Goal: Information Seeking & Learning: Learn about a topic

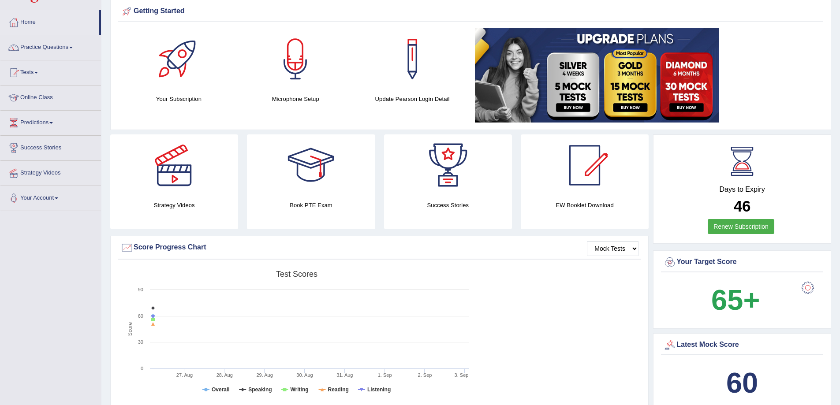
scroll to position [30, 0]
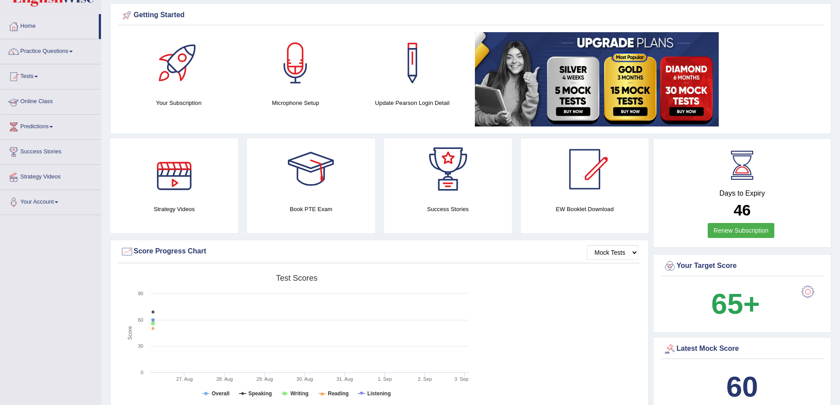
click at [47, 99] on link "Online Class" at bounding box center [50, 101] width 101 height 22
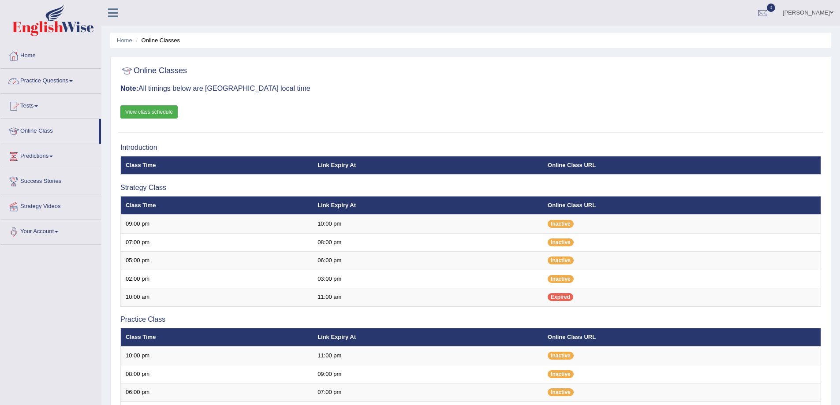
click at [30, 79] on link "Practice Questions" at bounding box center [50, 80] width 101 height 22
click at [73, 86] on link "Practice Questions" at bounding box center [50, 80] width 101 height 22
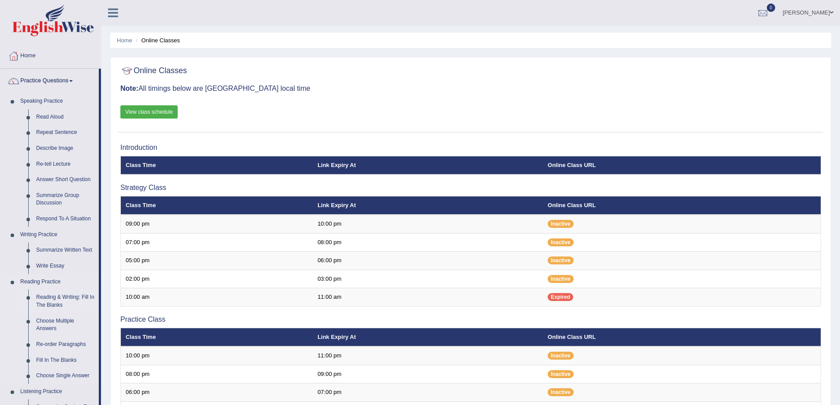
click at [64, 296] on link "Reading & Writing: Fill In The Blanks" at bounding box center [65, 301] width 67 height 23
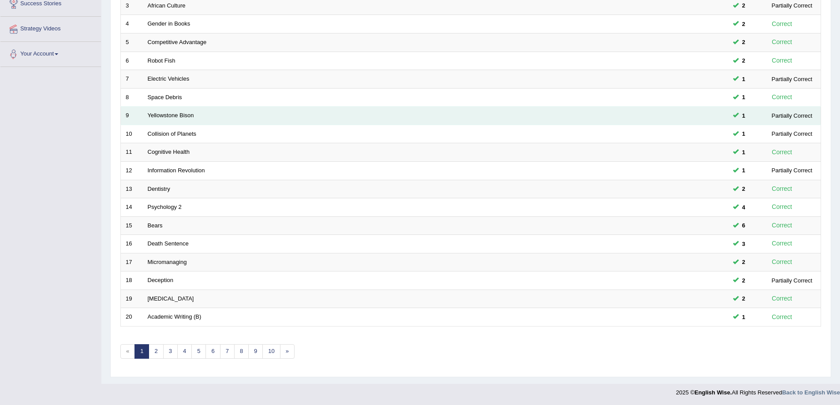
scroll to position [179, 0]
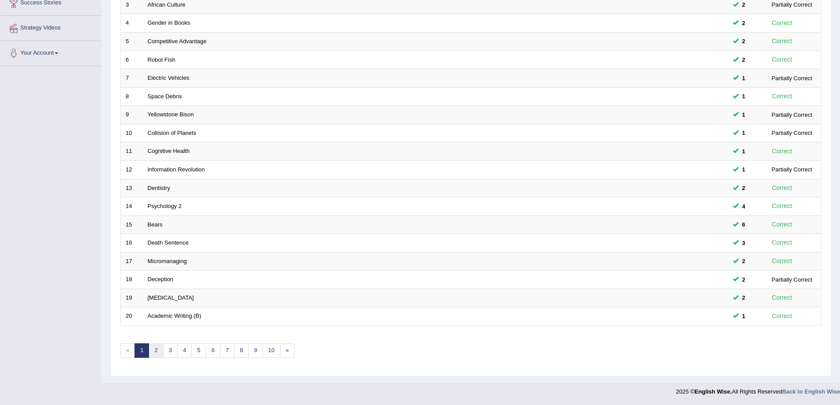
click at [160, 356] on link "2" at bounding box center [156, 351] width 15 height 15
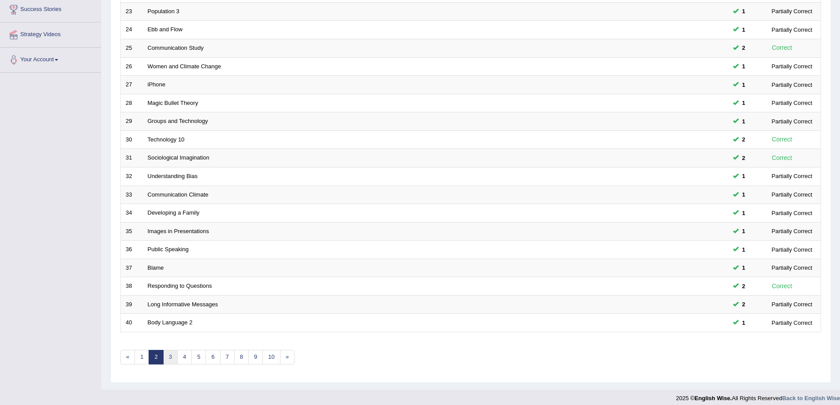
scroll to position [179, 0]
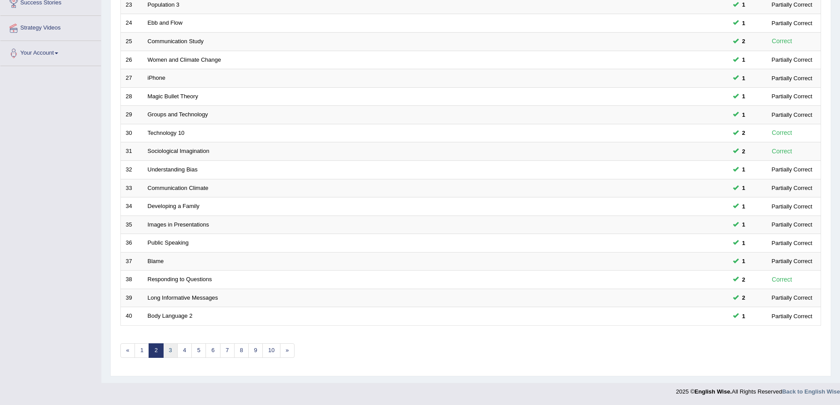
click at [166, 349] on link "3" at bounding box center [170, 351] width 15 height 15
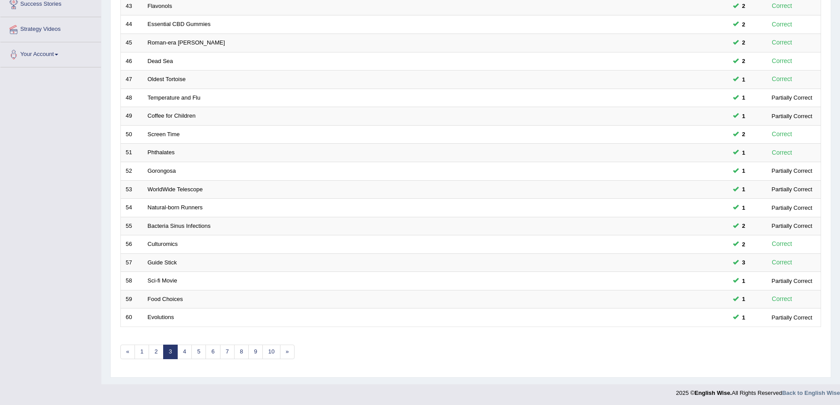
scroll to position [179, 0]
click at [188, 349] on link "4" at bounding box center [184, 351] width 15 height 15
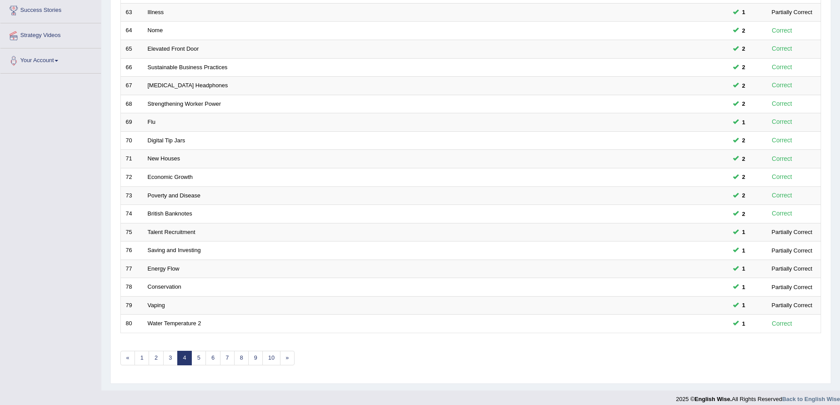
scroll to position [176, 0]
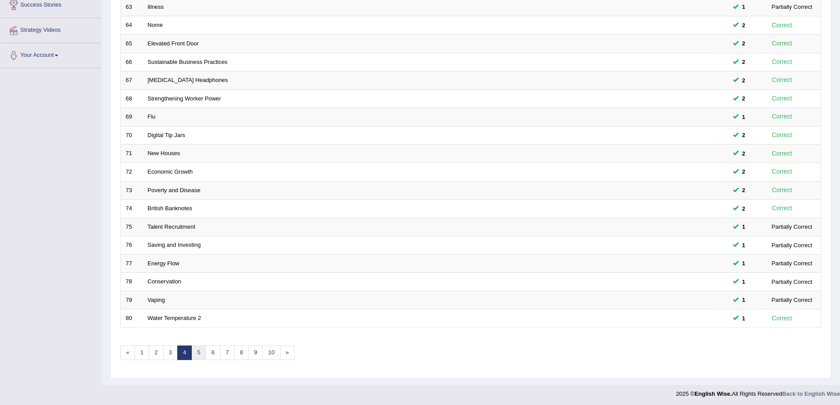
click at [202, 351] on link "5" at bounding box center [198, 353] width 15 height 15
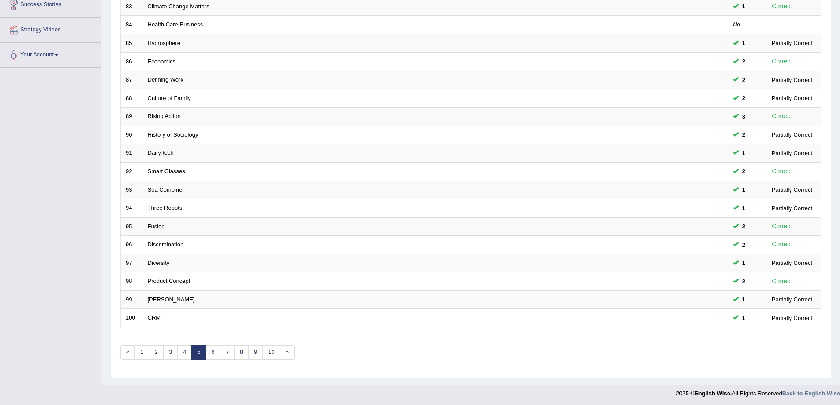
scroll to position [179, 0]
click at [214, 356] on link "6" at bounding box center [213, 351] width 15 height 15
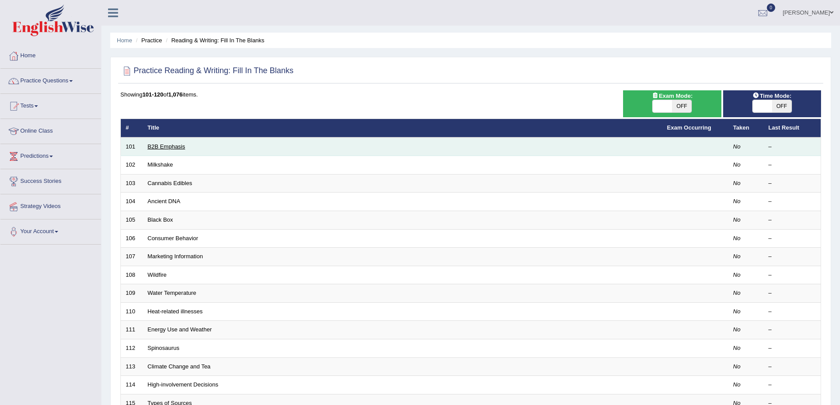
click at [173, 145] on link "B2B Emphasis" at bounding box center [167, 146] width 38 height 7
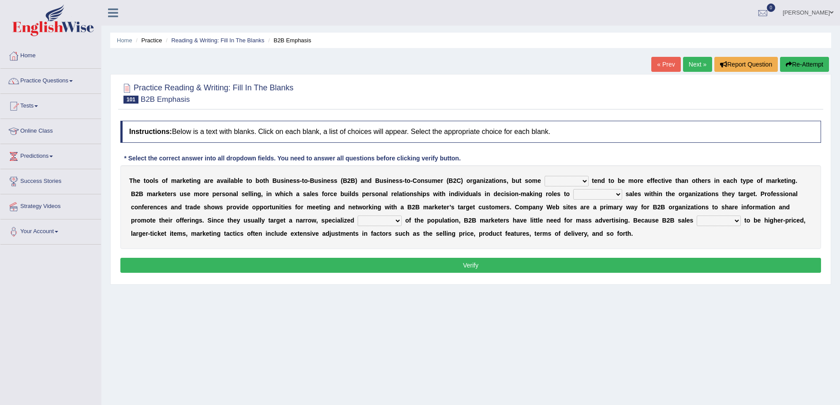
click at [564, 179] on select "tactics tentacles optics ethnics" at bounding box center [567, 181] width 44 height 11
select select "tactics"
click at [545, 176] on select "tactics tentacles optics ethnics" at bounding box center [567, 181] width 44 height 11
click at [598, 194] on select "overstate disorientate commentate facilitate" at bounding box center [598, 194] width 49 height 11
select select "facilitate"
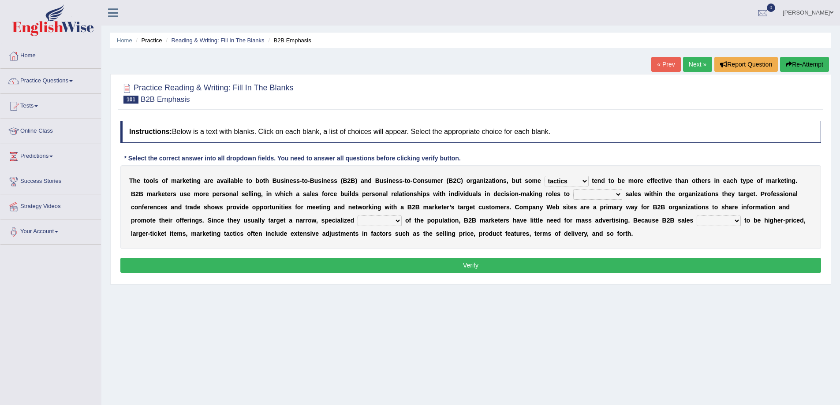
click at [574, 189] on select "overstate disorientate commentate facilitate" at bounding box center [598, 194] width 49 height 11
click at [386, 218] on select "shiver sliver driver receiver" at bounding box center [380, 221] width 44 height 11
select select "receiver"
click at [358, 216] on select "shiver sliver driver receiver" at bounding box center [380, 221] width 44 height 11
click at [713, 221] on select "tend extend contend pretend" at bounding box center [719, 221] width 44 height 11
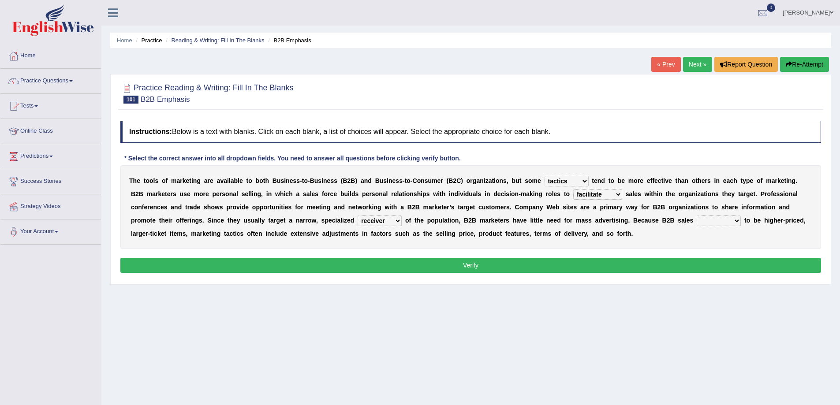
select select "tend"
click at [697, 216] on select "tend extend contend pretend" at bounding box center [719, 221] width 44 height 11
click at [704, 258] on button "Verify" at bounding box center [470, 265] width 701 height 15
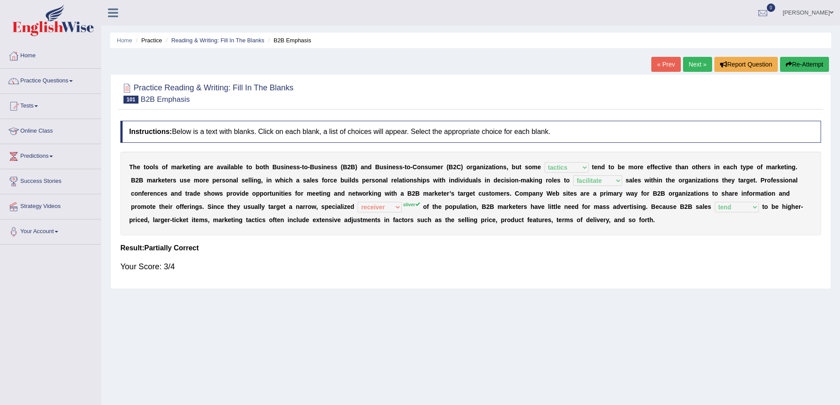
click at [688, 65] on link "Next »" at bounding box center [697, 64] width 29 height 15
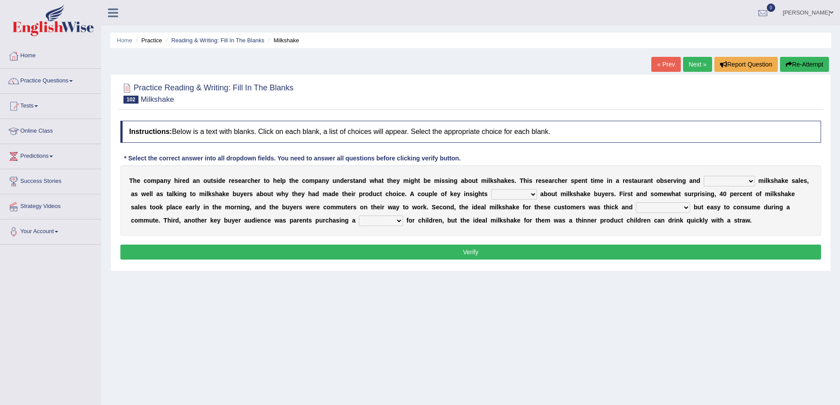
click at [736, 182] on select "documenting augmenting tormenting fermenting" at bounding box center [729, 181] width 51 height 11
select select "documenting"
click at [704, 176] on select "documenting augmenting tormenting fermenting" at bounding box center [729, 181] width 51 height 11
click at [525, 195] on select "demerged merged submerged emerged" at bounding box center [515, 194] width 46 height 11
select select "emerged"
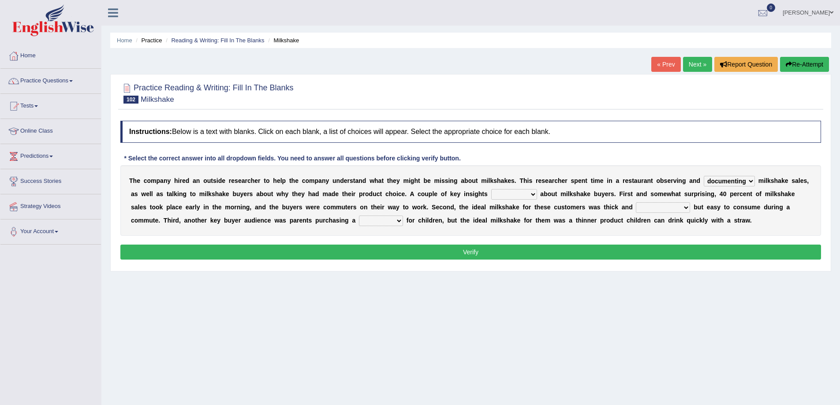
click at [492, 189] on select "demerged merged submerged emerged" at bounding box center [515, 194] width 46 height 11
click at [676, 204] on select "consequential torrential substantial residential" at bounding box center [663, 208] width 54 height 11
select select "torrential"
click at [636, 203] on select "consequential torrential substantial residential" at bounding box center [663, 208] width 54 height 11
click at [388, 218] on select "pleat treat cleat sweat" at bounding box center [381, 221] width 44 height 11
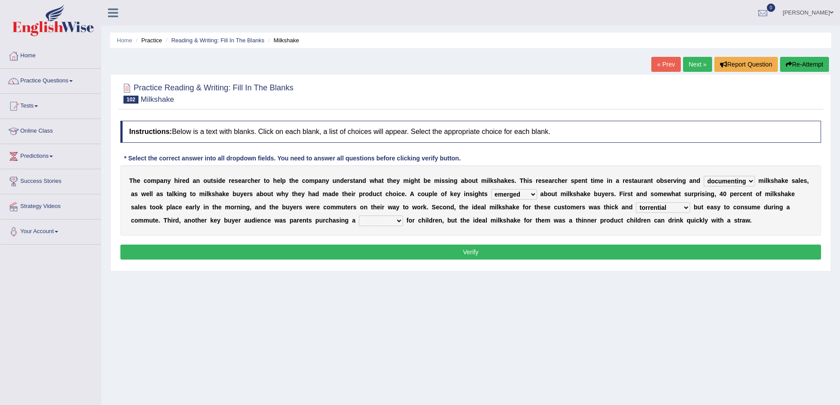
select select "treat"
click at [359, 216] on select "pleat treat cleat sweat" at bounding box center [381, 221] width 44 height 11
click at [454, 255] on button "Verify" at bounding box center [470, 252] width 701 height 15
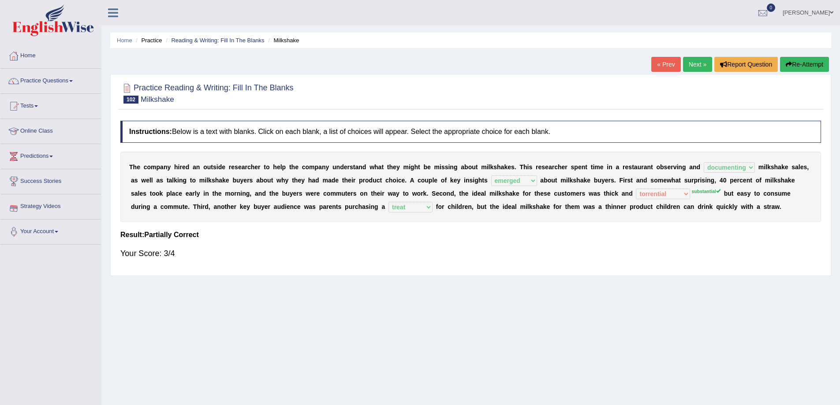
click at [44, 131] on link "Online Class" at bounding box center [50, 130] width 101 height 22
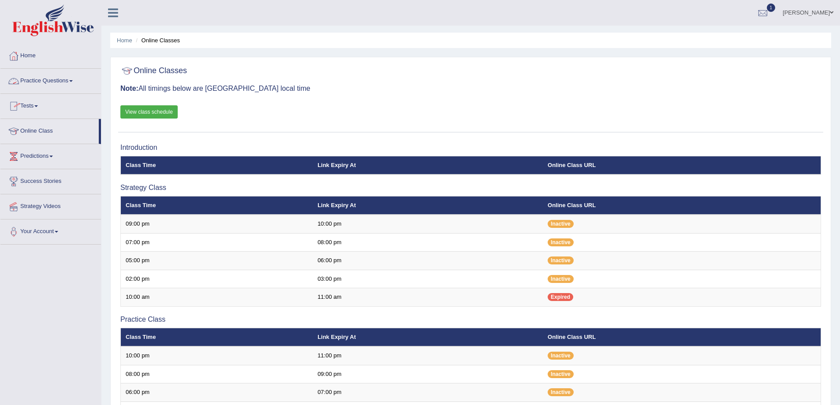
click at [71, 80] on link "Practice Questions" at bounding box center [50, 80] width 101 height 22
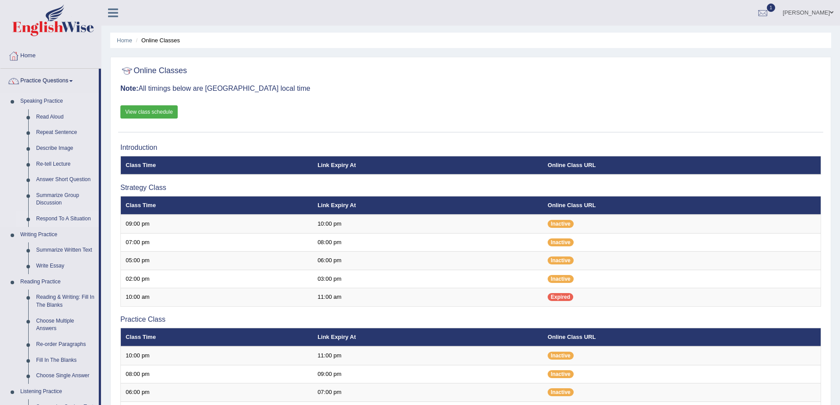
click at [86, 221] on link "Respond To A Situation" at bounding box center [65, 219] width 67 height 16
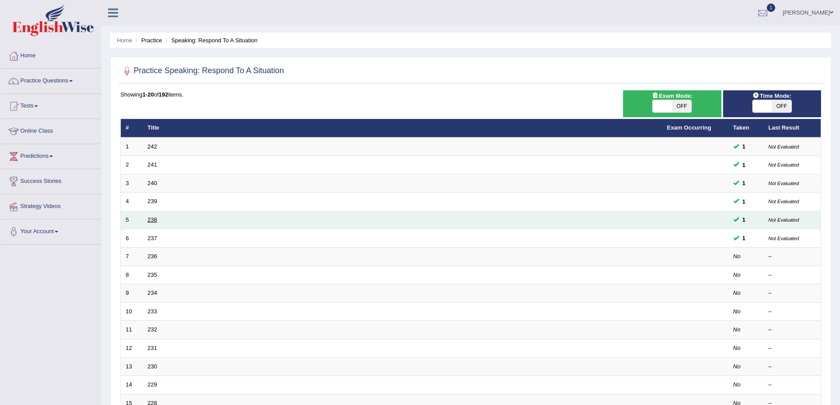
click at [151, 217] on link "238" at bounding box center [153, 220] width 10 height 7
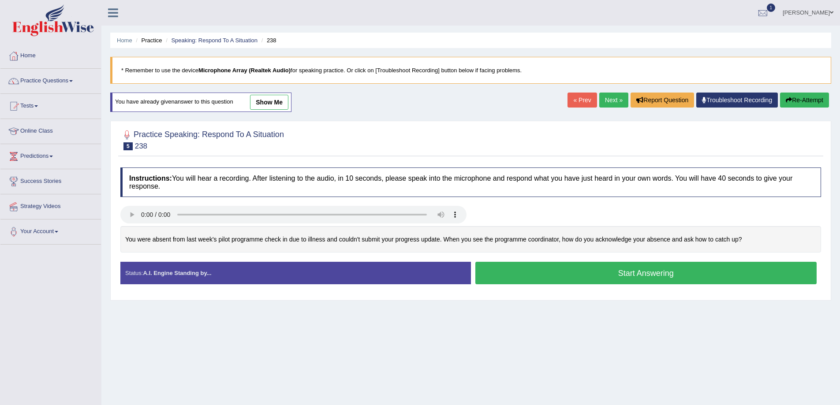
click at [615, 276] on button "Start Answering" at bounding box center [647, 273] width 342 height 23
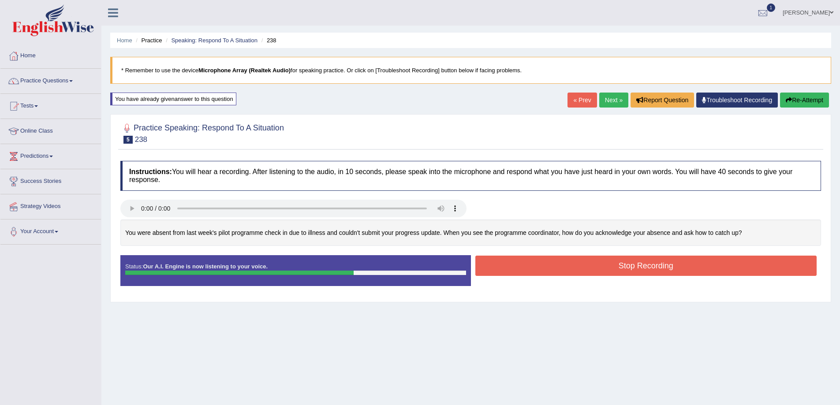
click at [588, 266] on button "Stop Recording" at bounding box center [647, 266] width 342 height 20
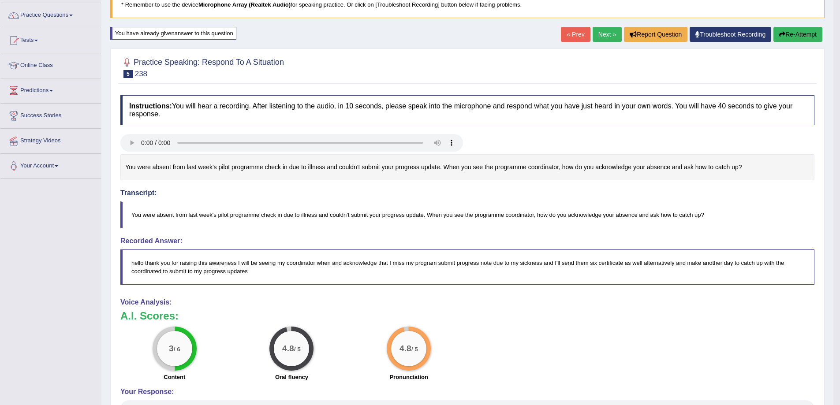
scroll to position [59, 0]
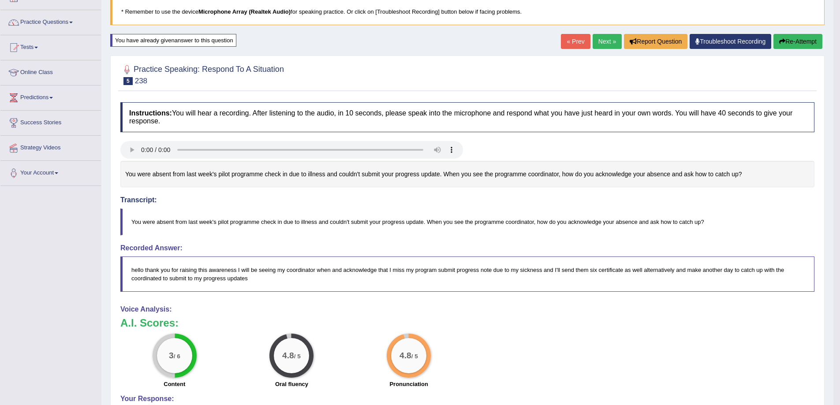
click at [601, 38] on link "Next »" at bounding box center [607, 41] width 29 height 15
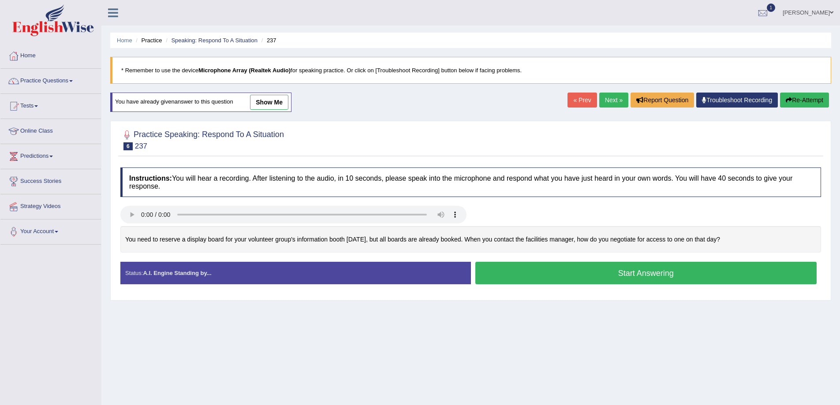
click at [544, 272] on button "Start Answering" at bounding box center [647, 273] width 342 height 23
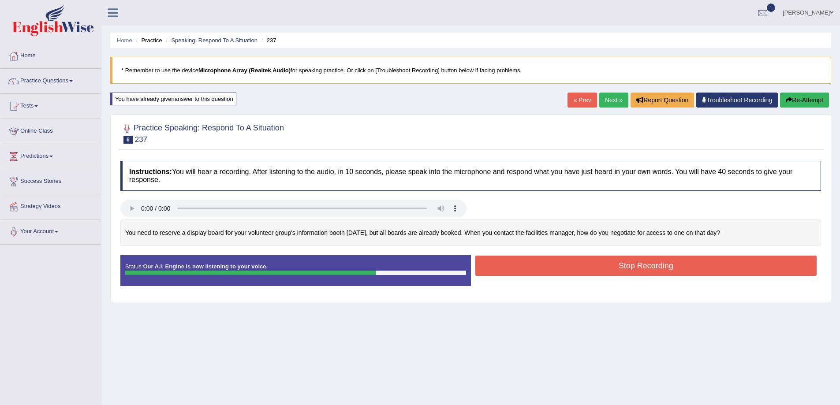
click at [633, 268] on button "Stop Recording" at bounding box center [647, 266] width 342 height 20
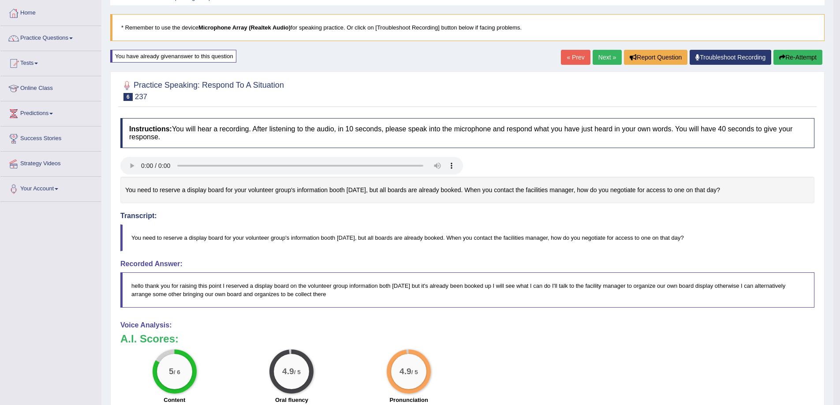
scroll to position [30, 0]
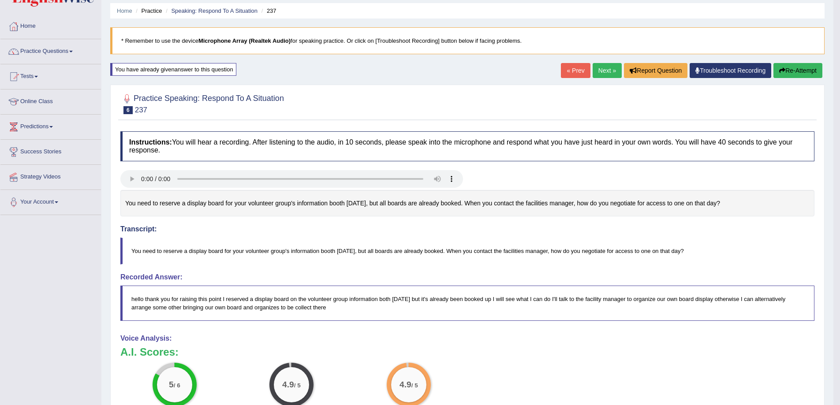
click at [603, 71] on link "Next »" at bounding box center [607, 70] width 29 height 15
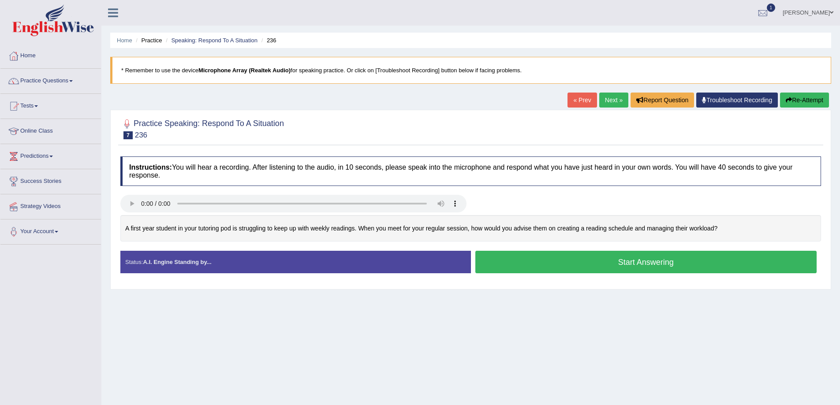
click at [535, 266] on button "Start Answering" at bounding box center [647, 262] width 342 height 23
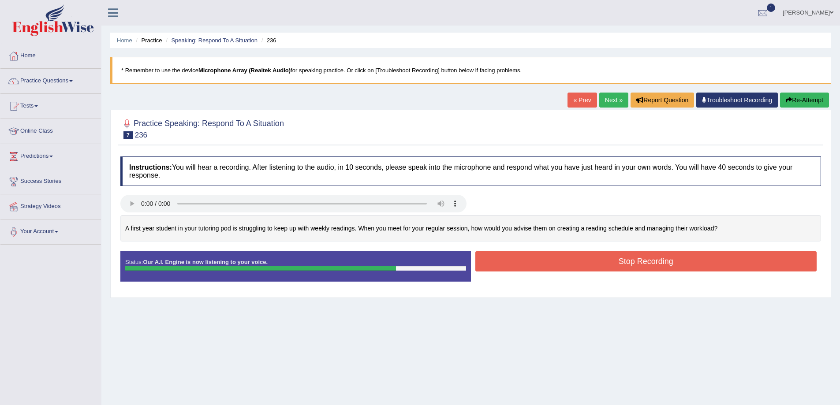
click at [612, 266] on button "Stop Recording" at bounding box center [647, 261] width 342 height 20
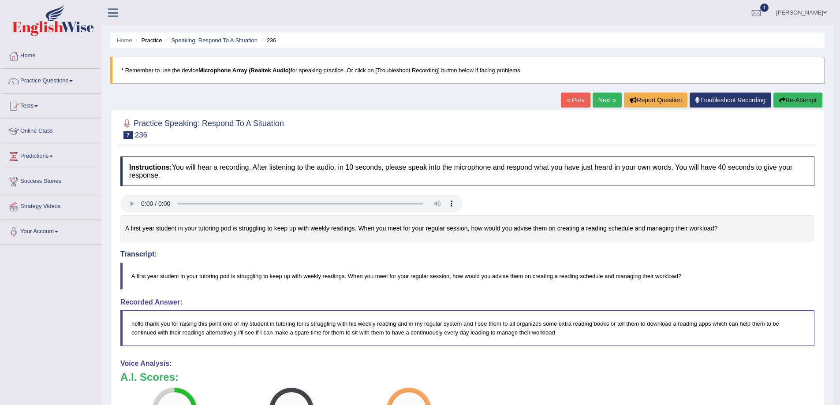
click at [593, 100] on link "Next »" at bounding box center [607, 100] width 29 height 15
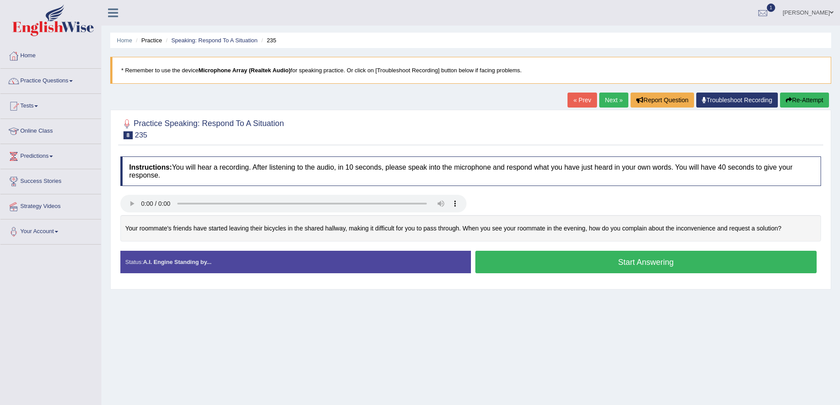
click at [571, 260] on button "Start Answering" at bounding box center [647, 262] width 342 height 23
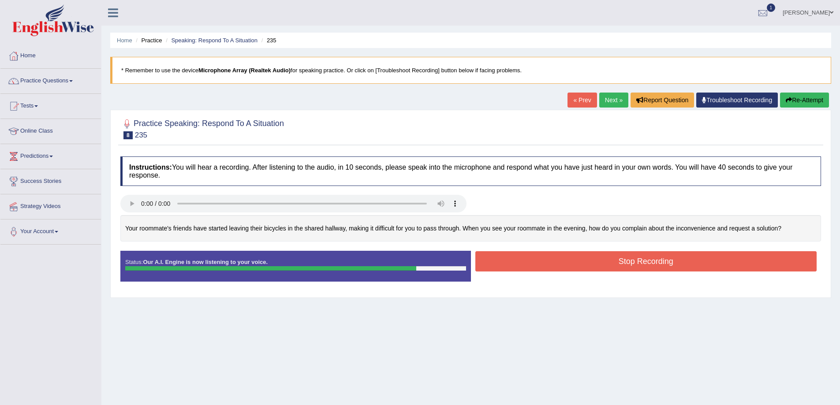
click at [645, 263] on button "Stop Recording" at bounding box center [647, 261] width 342 height 20
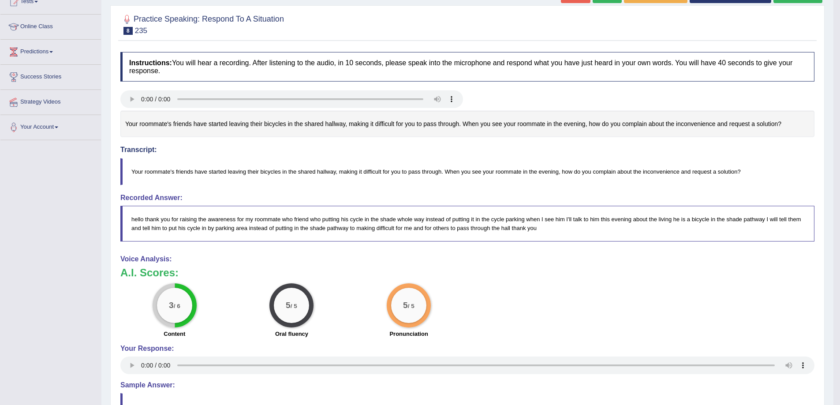
scroll to position [88, 0]
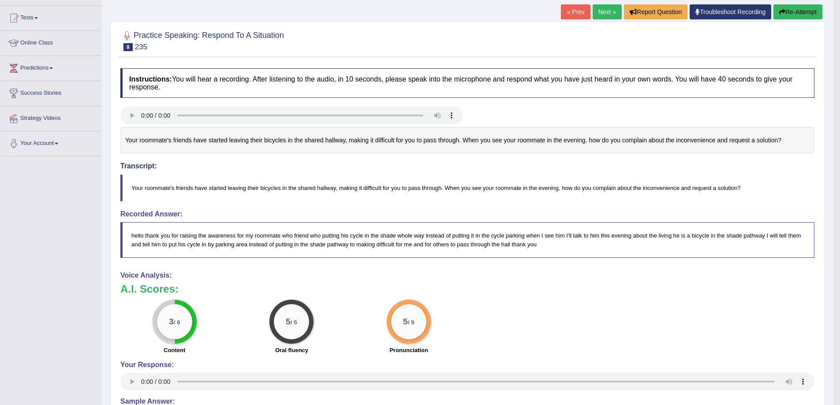
click at [593, 14] on link "Next »" at bounding box center [607, 11] width 29 height 15
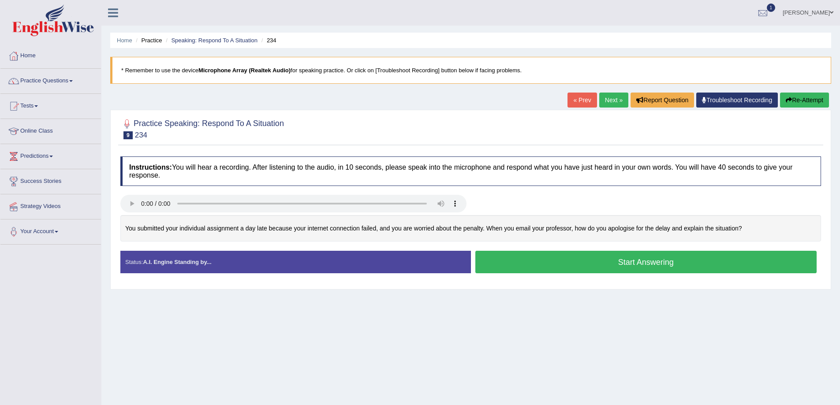
click at [570, 267] on button "Start Answering" at bounding box center [647, 262] width 342 height 23
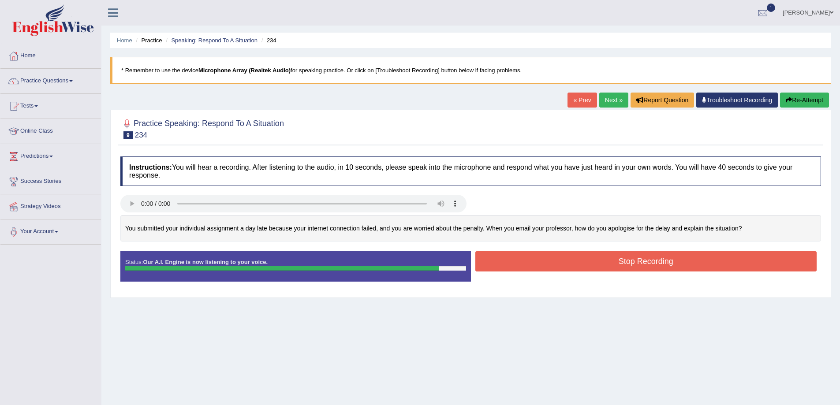
click at [653, 241] on div "You submitted your individual assignment a day late because your internet conne…" at bounding box center [470, 228] width 701 height 27
click at [645, 264] on button "Stop Recording" at bounding box center [647, 261] width 342 height 20
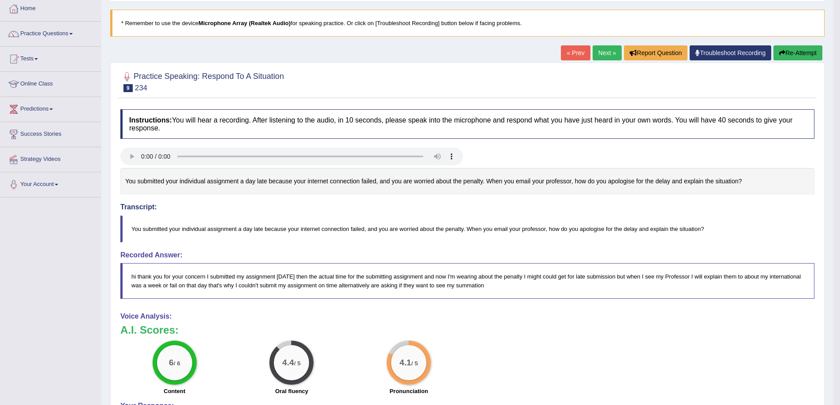
scroll to position [30, 0]
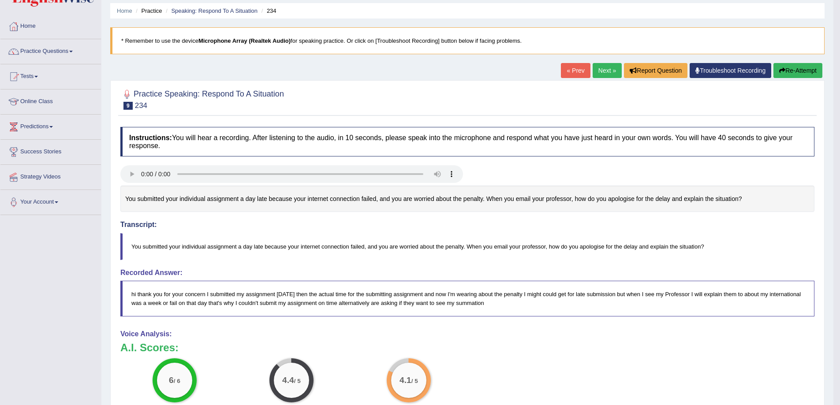
click at [601, 66] on link "Next »" at bounding box center [607, 70] width 29 height 15
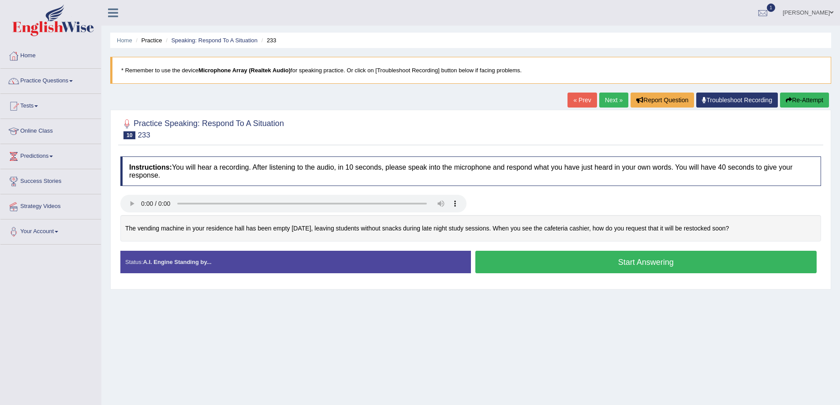
click at [548, 265] on button "Start Answering" at bounding box center [647, 262] width 342 height 23
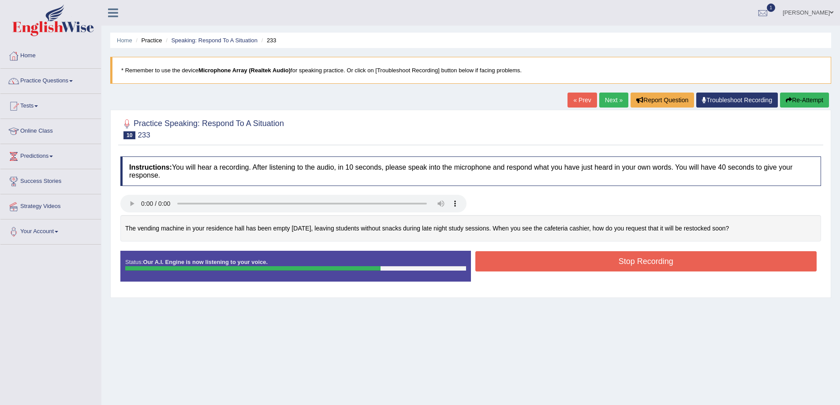
click at [550, 262] on button "Stop Recording" at bounding box center [647, 261] width 342 height 20
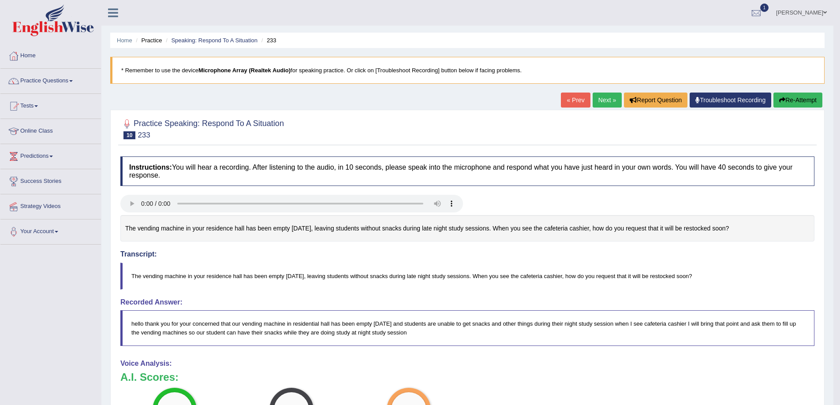
click at [608, 103] on link "Next »" at bounding box center [607, 100] width 29 height 15
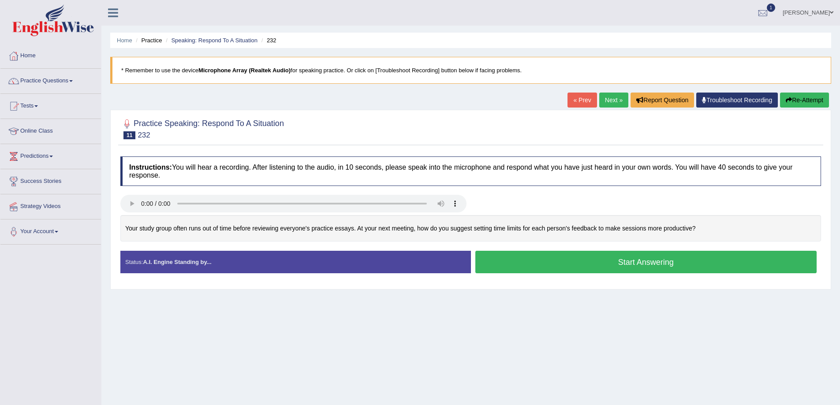
click at [512, 266] on button "Start Answering" at bounding box center [647, 262] width 342 height 23
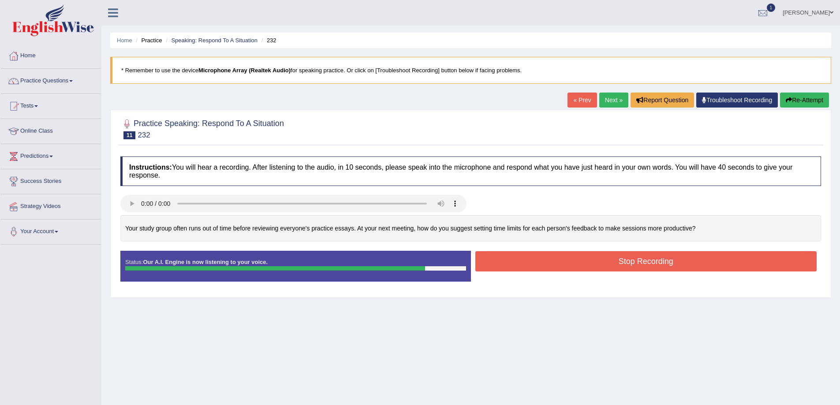
click at [544, 258] on button "Stop Recording" at bounding box center [647, 261] width 342 height 20
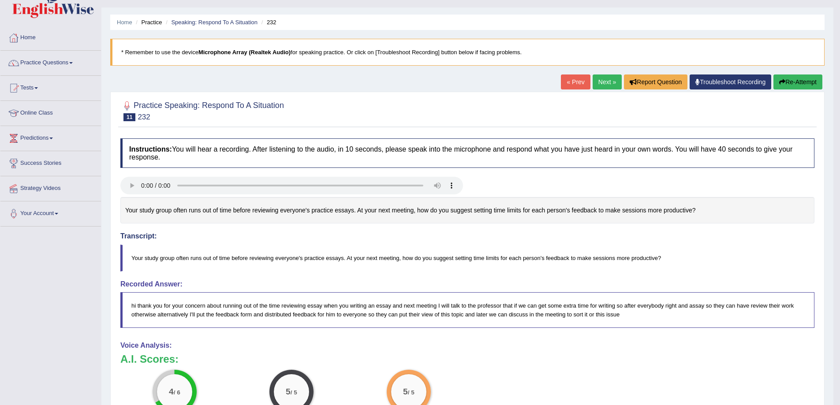
scroll to position [15, 0]
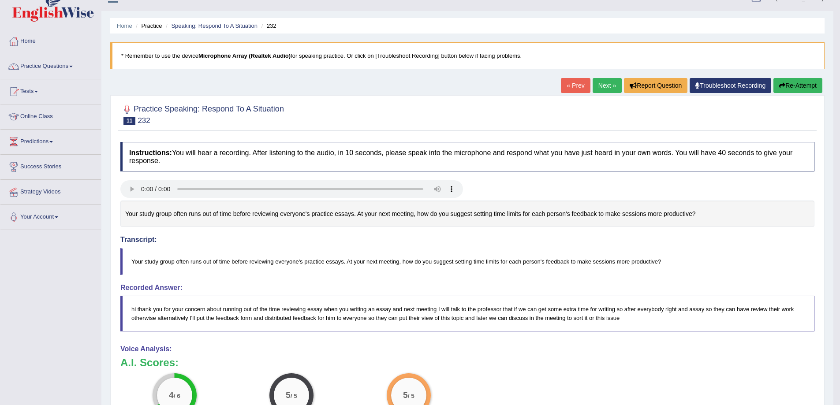
click at [609, 90] on link "Next »" at bounding box center [607, 85] width 29 height 15
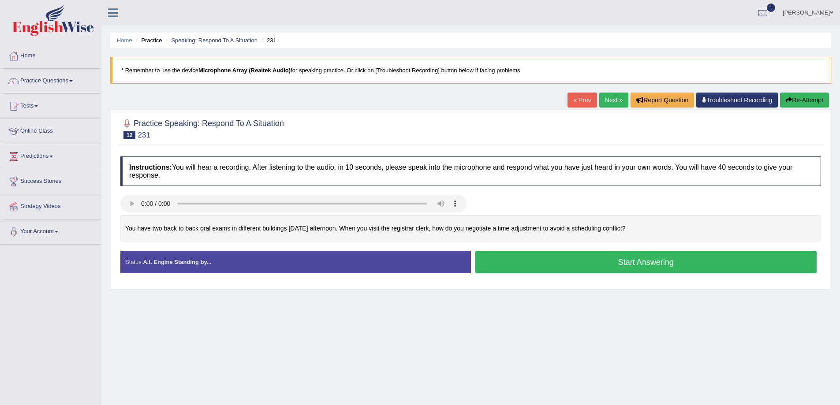
click at [592, 260] on button "Start Answering" at bounding box center [647, 262] width 342 height 23
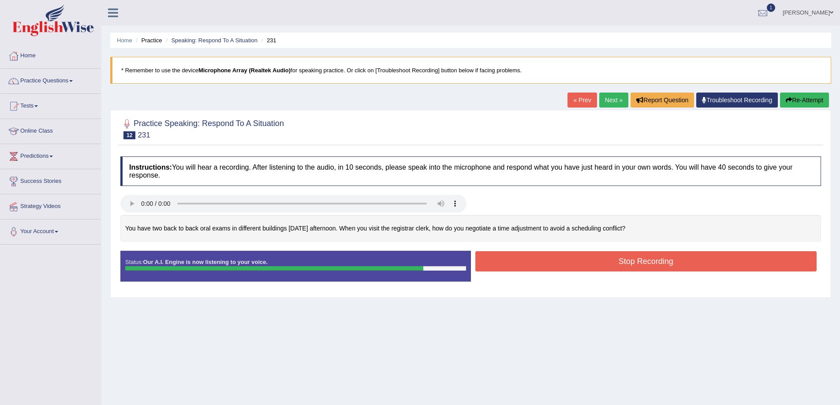
click at [612, 267] on button "Stop Recording" at bounding box center [647, 261] width 342 height 20
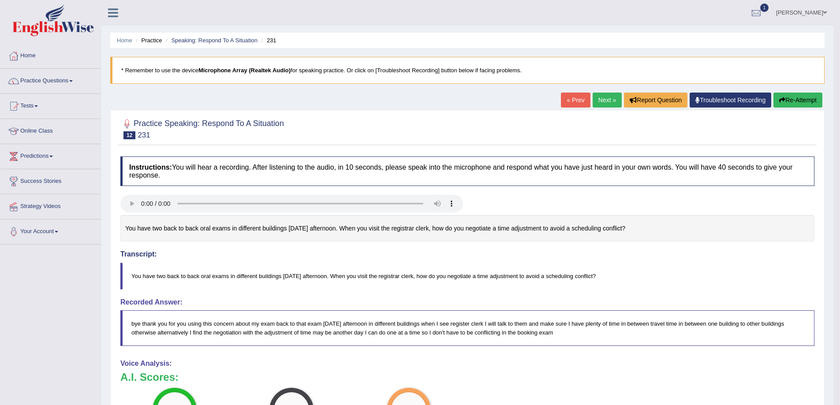
click at [596, 100] on link "Next »" at bounding box center [607, 100] width 29 height 15
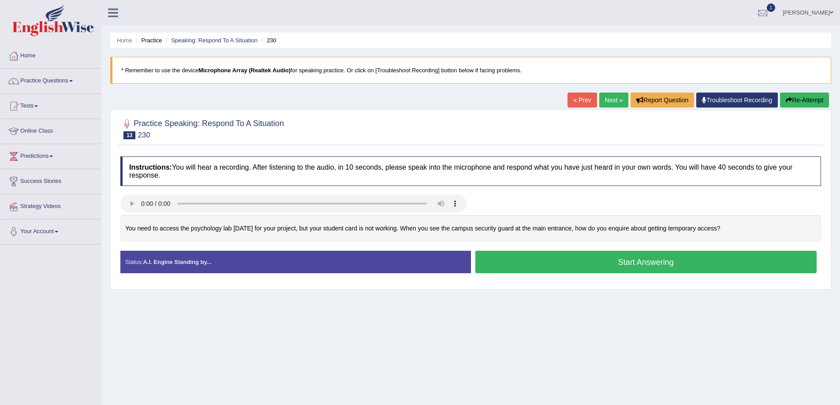
click at [654, 269] on button "Start Answering" at bounding box center [647, 262] width 342 height 23
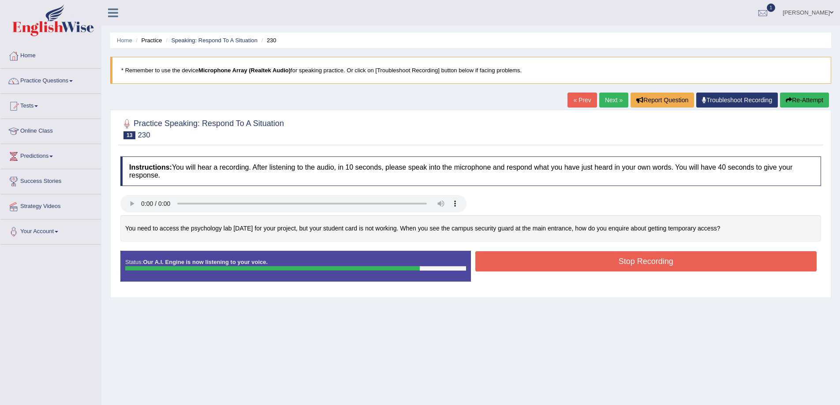
click at [564, 268] on button "Stop Recording" at bounding box center [647, 261] width 342 height 20
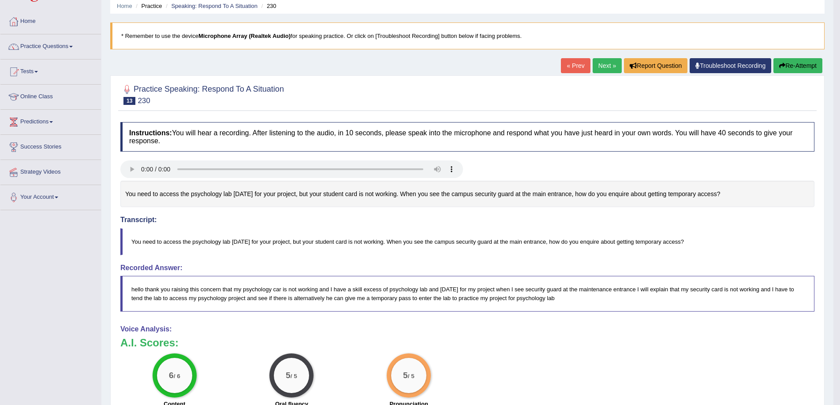
scroll to position [15, 0]
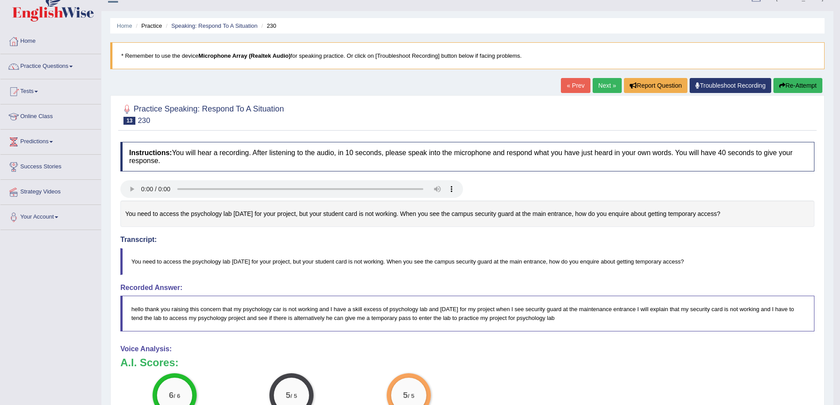
click at [597, 93] on link "Next »" at bounding box center [607, 85] width 29 height 15
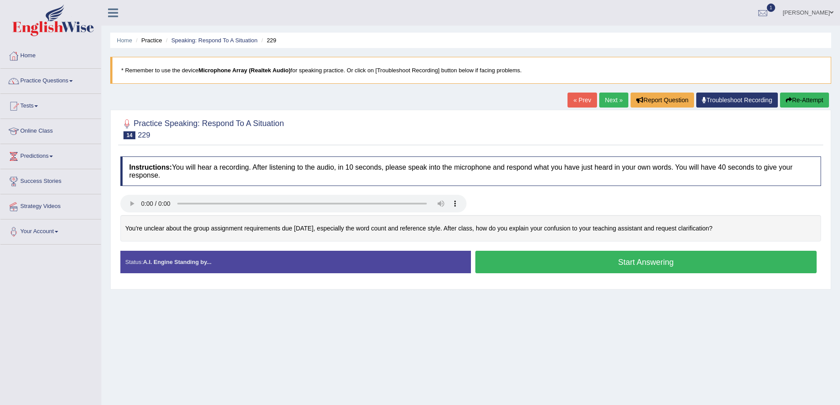
click at [650, 261] on button "Start Answering" at bounding box center [647, 262] width 342 height 23
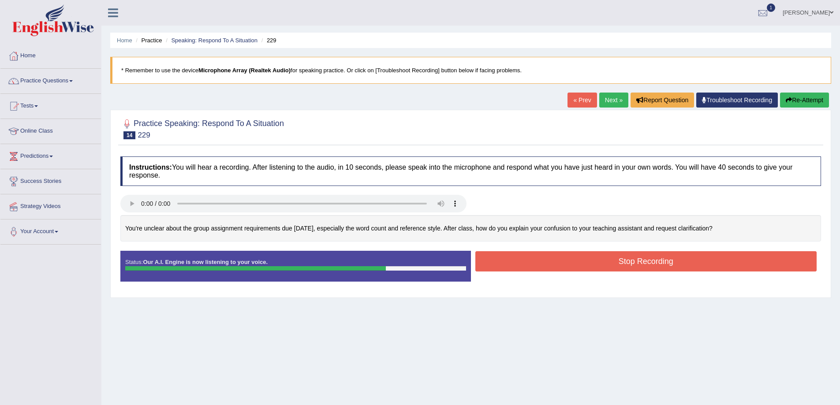
click at [540, 251] on div "Created with Highcharts 7.1.2 Great Too slow Too fast Time Speech pace meter: 0…" at bounding box center [648, 251] width 355 height 0
click at [527, 258] on button "Stop Recording" at bounding box center [647, 261] width 342 height 20
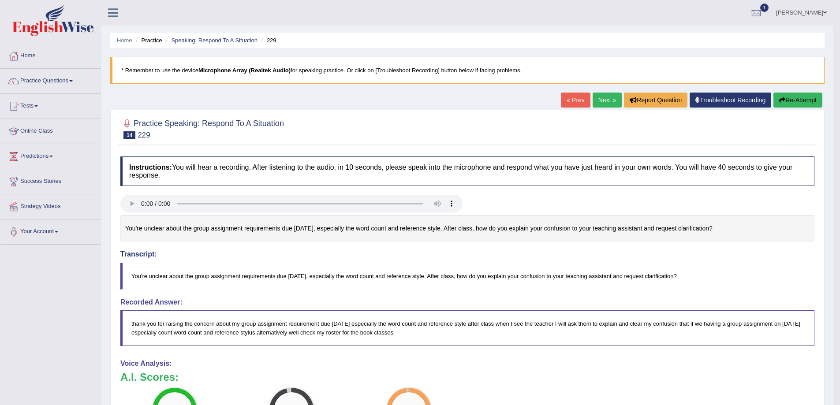
click at [604, 103] on link "Next »" at bounding box center [607, 100] width 29 height 15
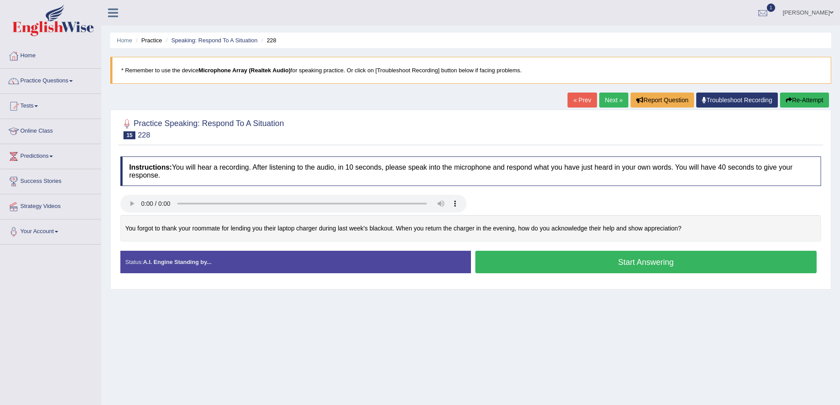
click at [550, 267] on button "Start Answering" at bounding box center [647, 262] width 342 height 23
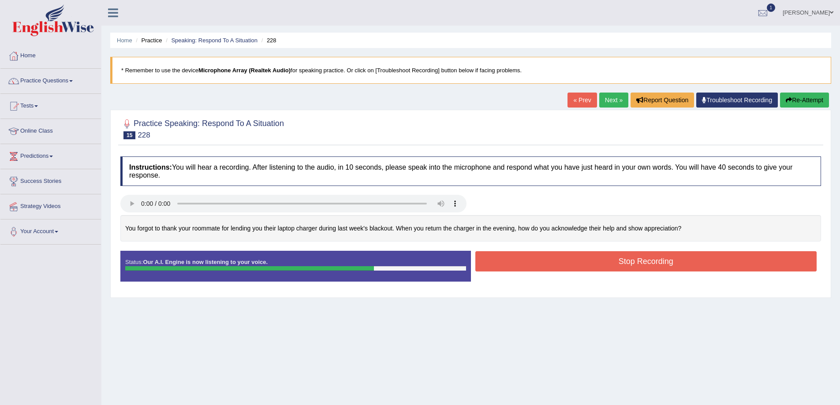
click at [670, 269] on button "Stop Recording" at bounding box center [647, 261] width 342 height 20
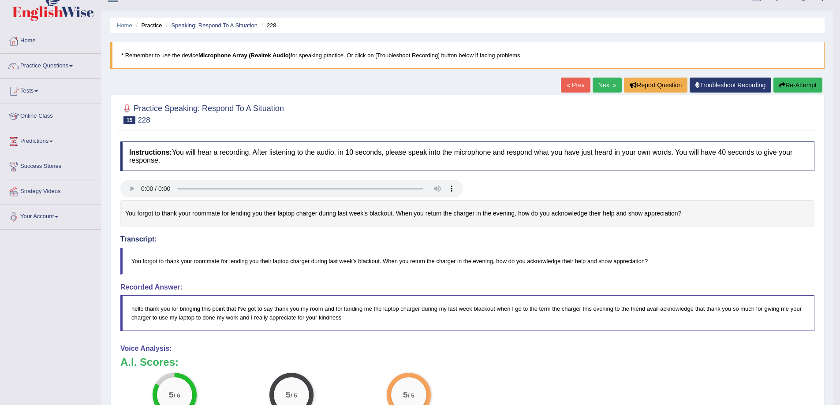
scroll to position [15, 0]
click at [612, 87] on link "Next »" at bounding box center [607, 85] width 29 height 15
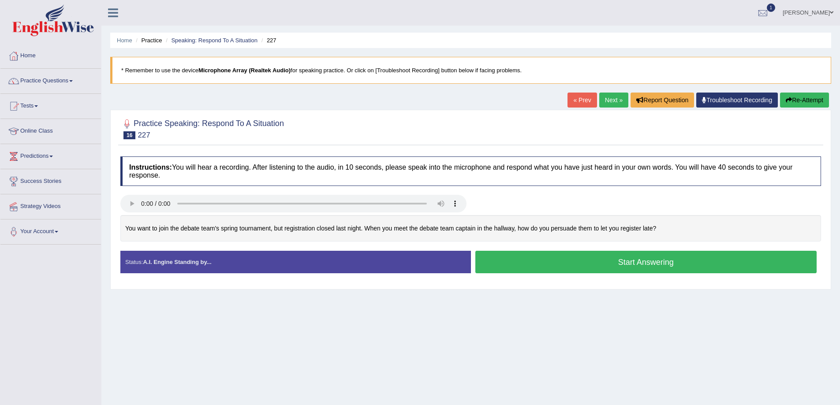
click at [571, 259] on button "Start Answering" at bounding box center [647, 262] width 342 height 23
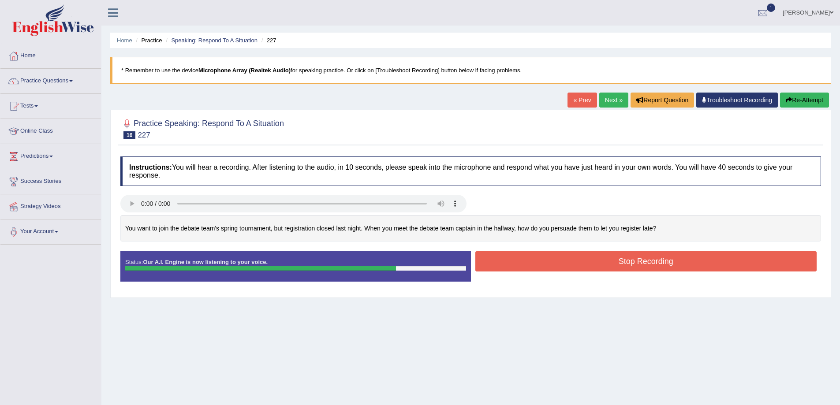
click at [544, 270] on button "Stop Recording" at bounding box center [647, 261] width 342 height 20
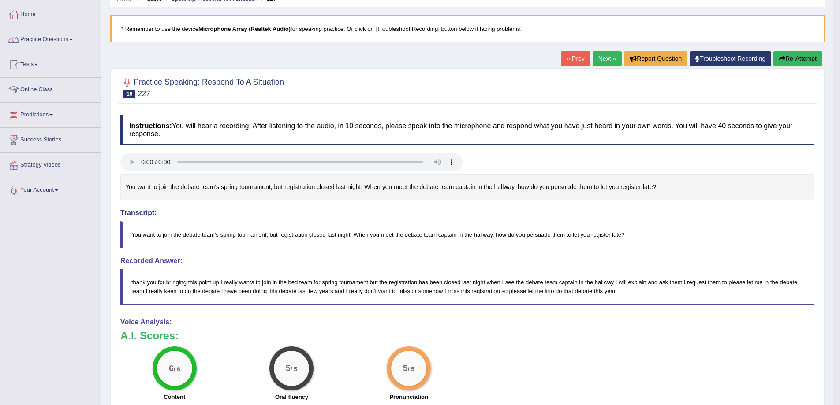
scroll to position [30, 0]
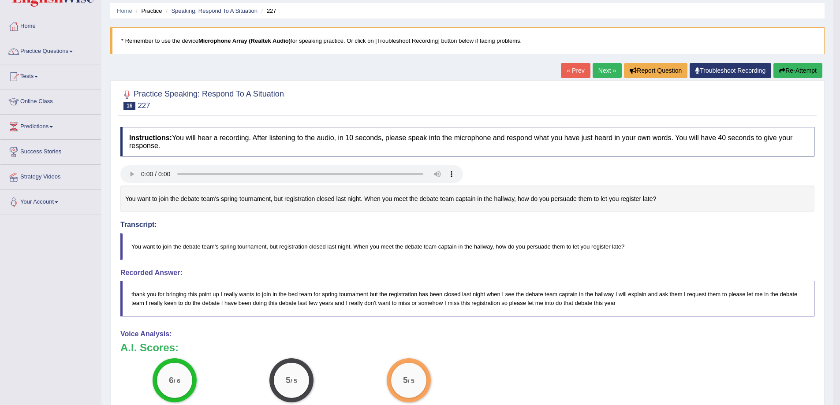
click at [593, 70] on link "Next »" at bounding box center [607, 70] width 29 height 15
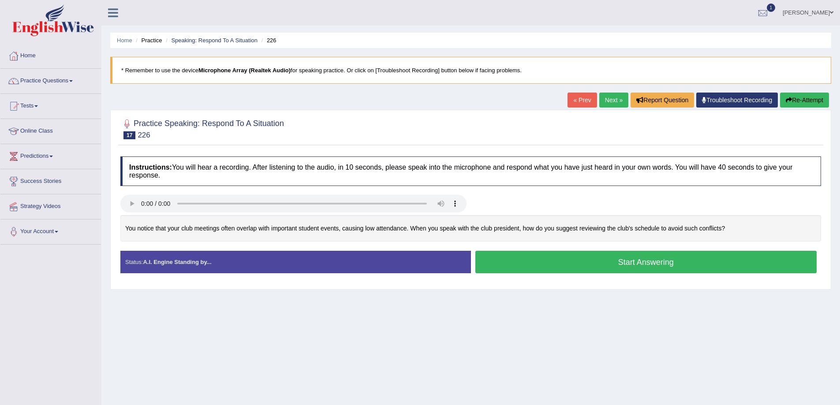
click at [627, 269] on button "Start Answering" at bounding box center [647, 262] width 342 height 23
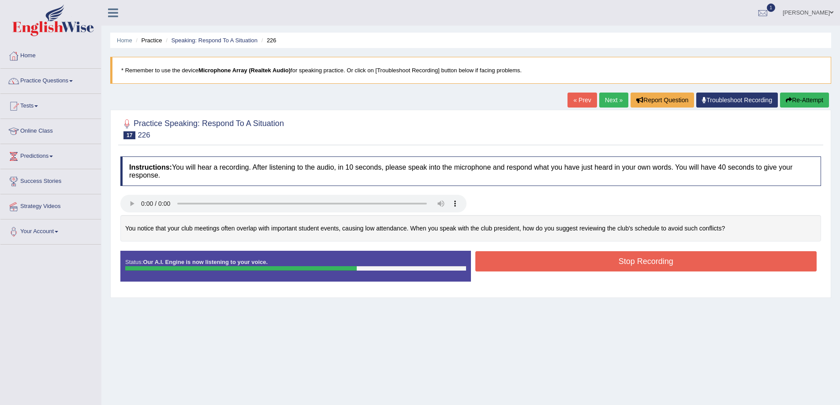
click at [577, 261] on button "Stop Recording" at bounding box center [647, 261] width 342 height 20
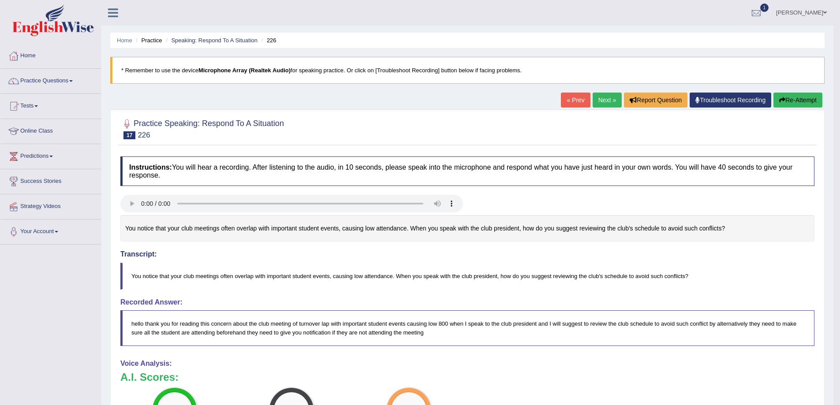
click at [608, 102] on link "Next »" at bounding box center [607, 100] width 29 height 15
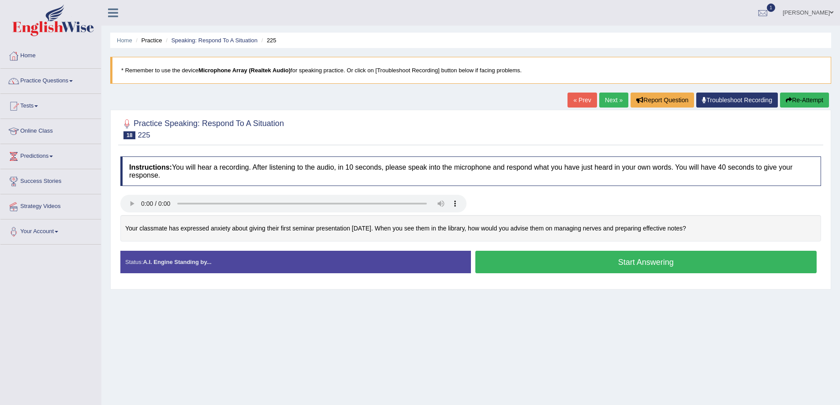
click at [623, 264] on button "Start Answering" at bounding box center [647, 262] width 342 height 23
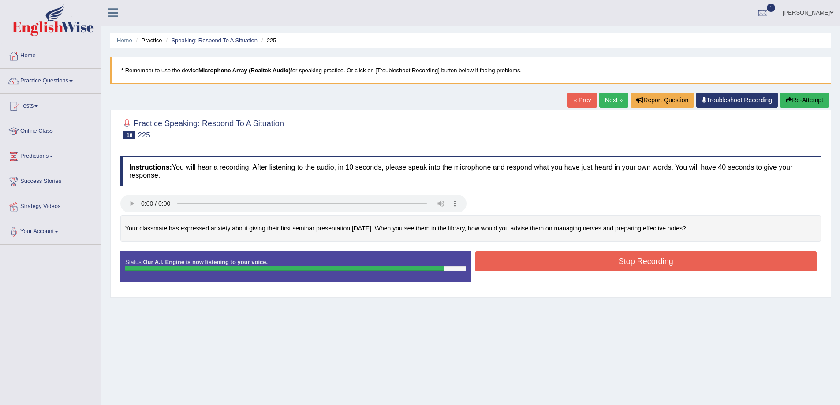
click at [548, 265] on button "Stop Recording" at bounding box center [647, 261] width 342 height 20
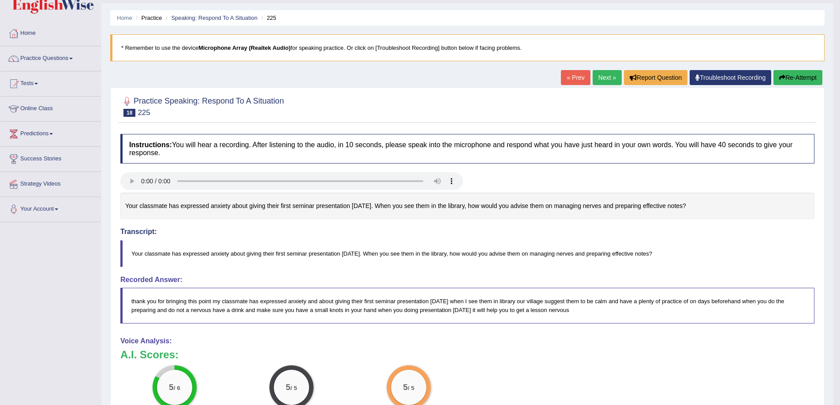
scroll to position [15, 0]
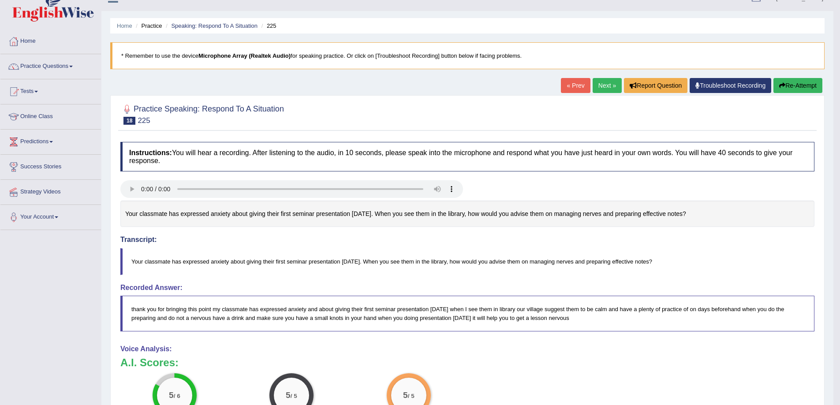
click at [603, 80] on link "Next »" at bounding box center [607, 85] width 29 height 15
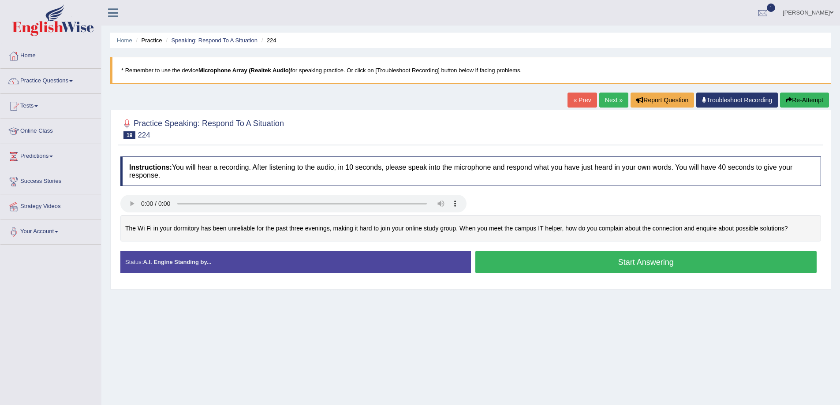
click at [618, 266] on button "Start Answering" at bounding box center [647, 262] width 342 height 23
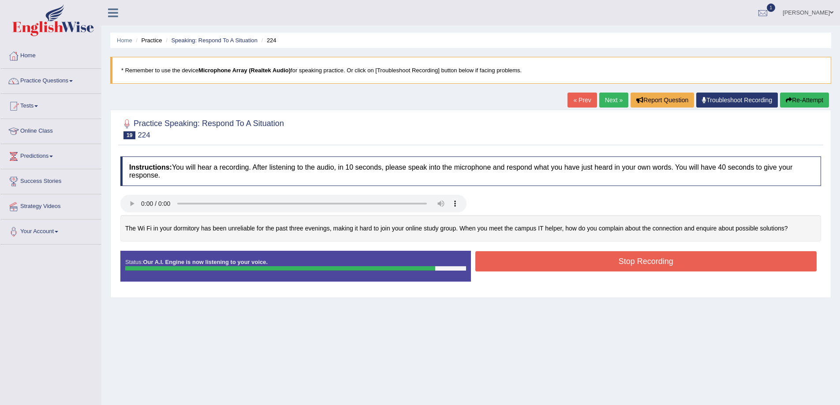
click at [612, 262] on button "Stop Recording" at bounding box center [647, 261] width 342 height 20
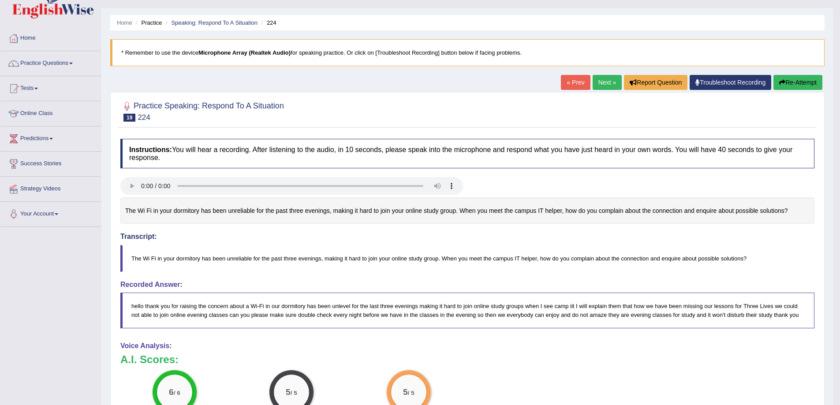
scroll to position [15, 0]
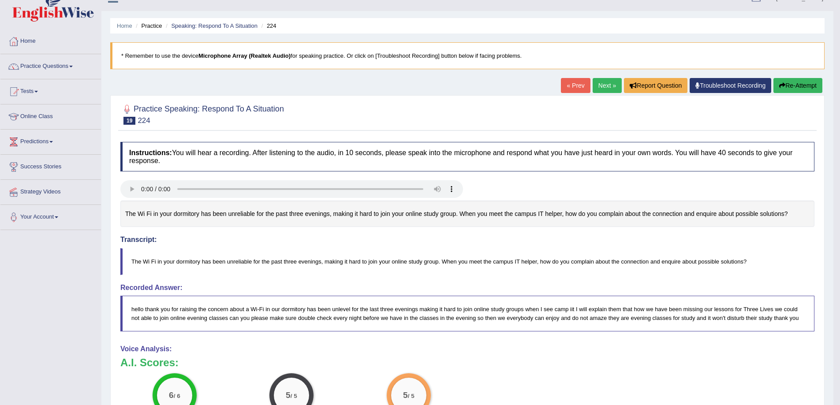
click at [600, 86] on link "Next »" at bounding box center [607, 85] width 29 height 15
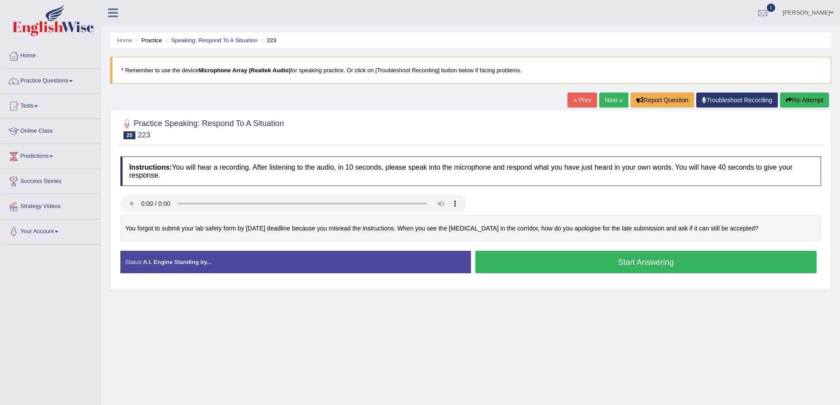
click at [552, 269] on button "Start Answering" at bounding box center [647, 262] width 342 height 23
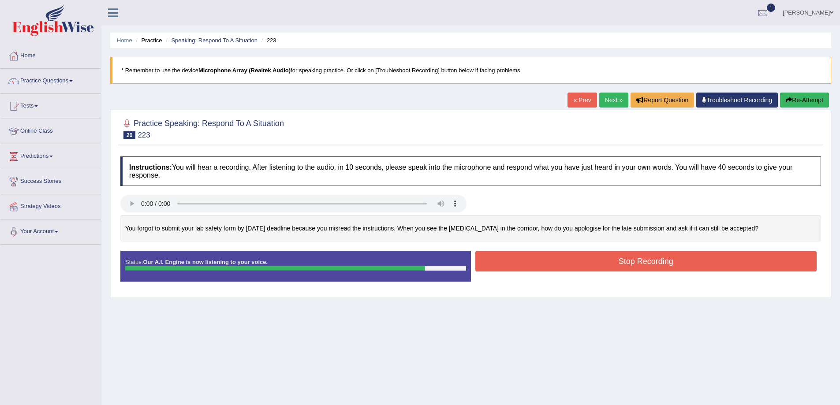
drag, startPoint x: 623, startPoint y: 264, endPoint x: 627, endPoint y: 260, distance: 5.3
click at [627, 260] on button "Stop Recording" at bounding box center [647, 261] width 342 height 20
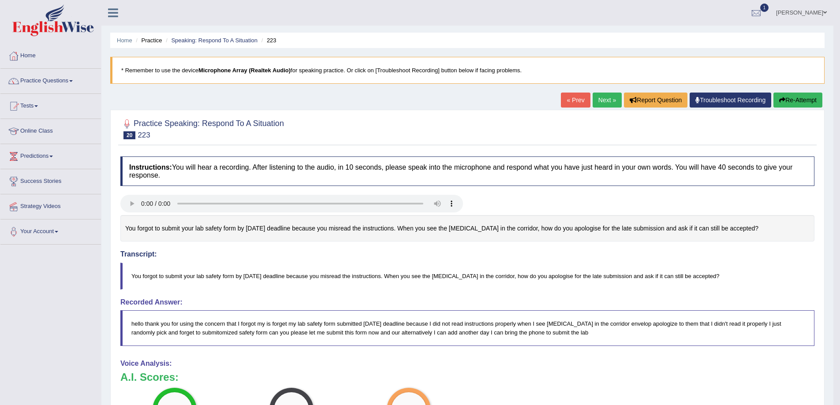
click at [612, 102] on link "Next »" at bounding box center [607, 100] width 29 height 15
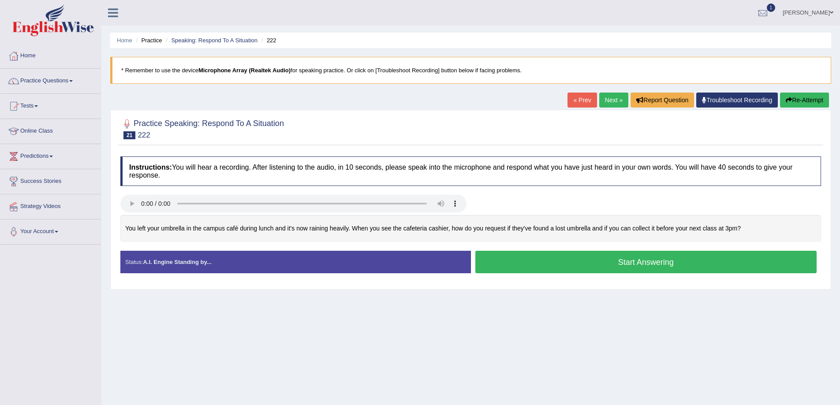
click at [495, 259] on button "Start Answering" at bounding box center [647, 262] width 342 height 23
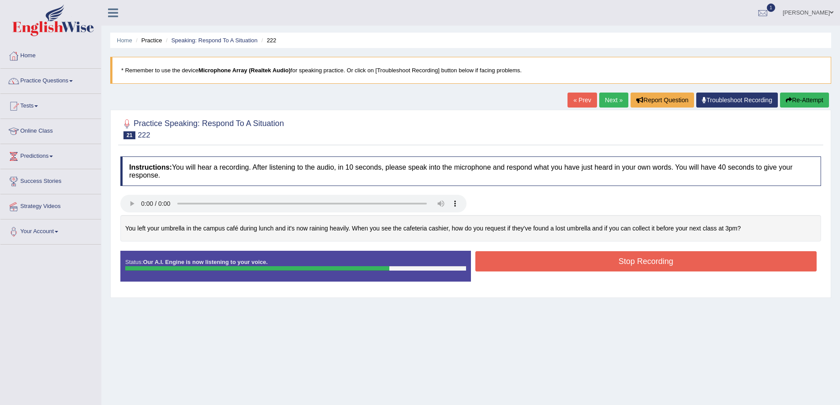
click at [616, 265] on button "Stop Recording" at bounding box center [647, 261] width 342 height 20
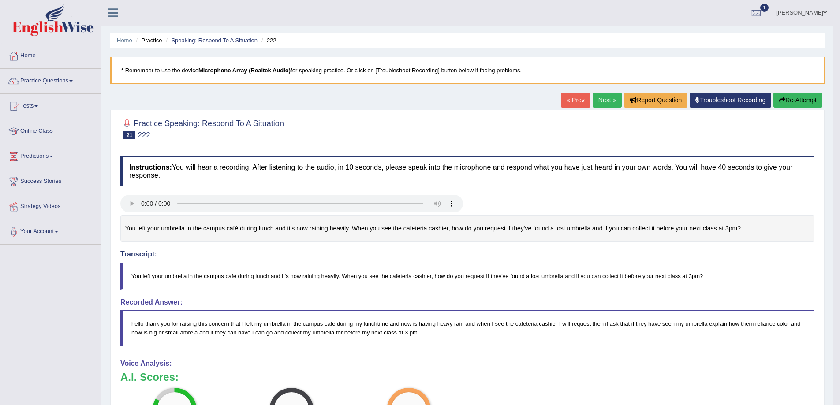
click at [609, 100] on link "Next »" at bounding box center [607, 100] width 29 height 15
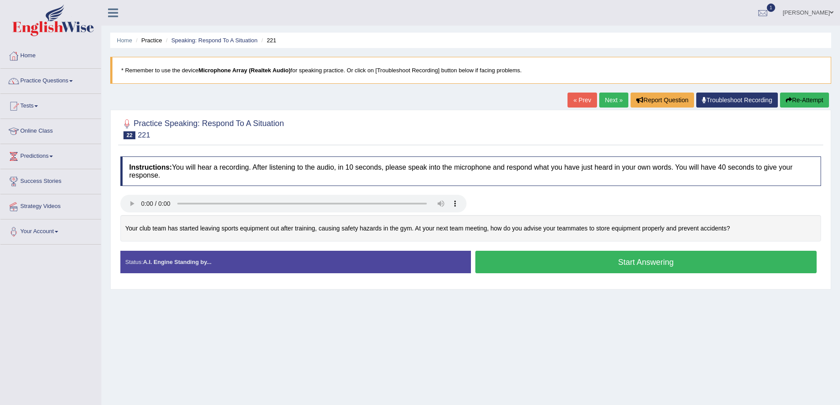
click at [536, 260] on button "Start Answering" at bounding box center [647, 262] width 342 height 23
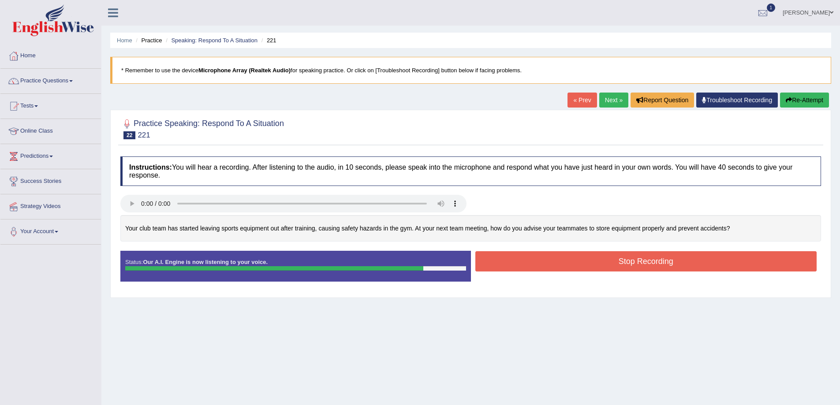
click at [630, 264] on button "Stop Recording" at bounding box center [647, 261] width 342 height 20
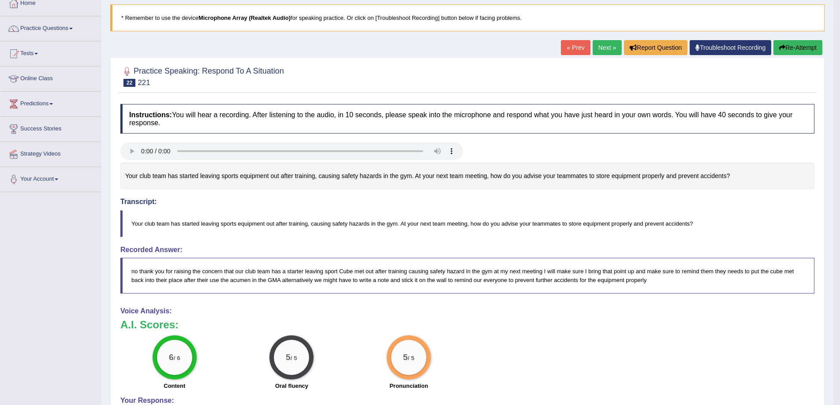
scroll to position [74, 0]
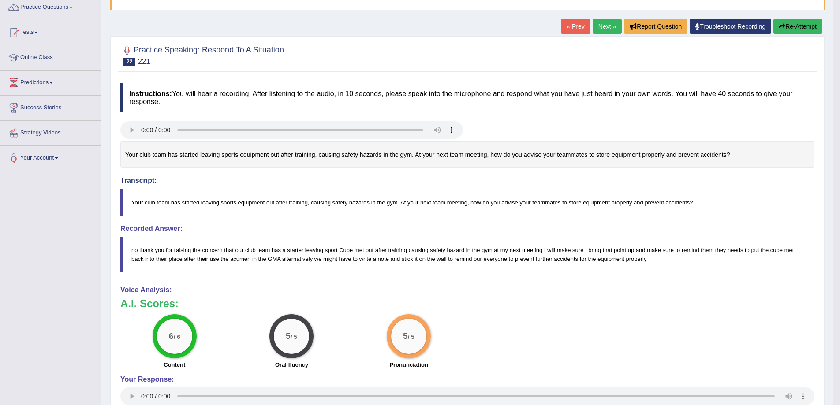
click at [606, 26] on link "Next »" at bounding box center [607, 26] width 29 height 15
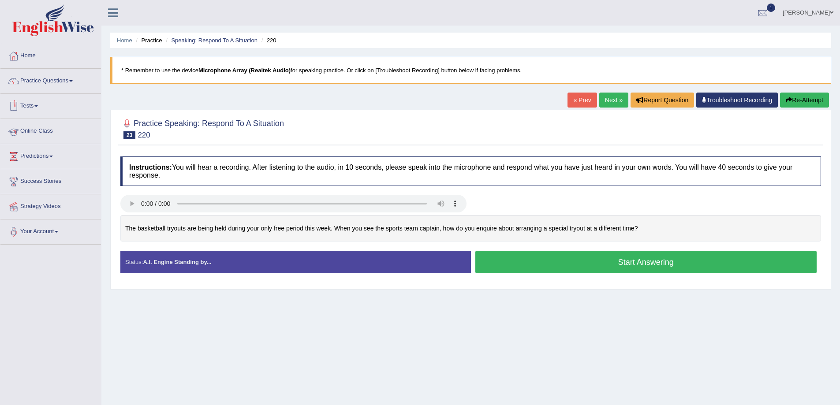
click at [38, 111] on link "Tests" at bounding box center [50, 105] width 101 height 22
click at [55, 126] on link "Take Practice Sectional Test" at bounding box center [57, 127] width 83 height 16
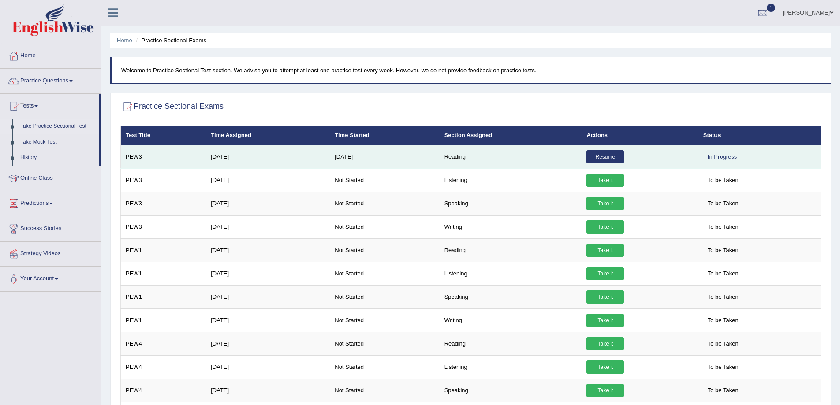
click at [617, 155] on link "Resume" at bounding box center [606, 156] width 38 height 13
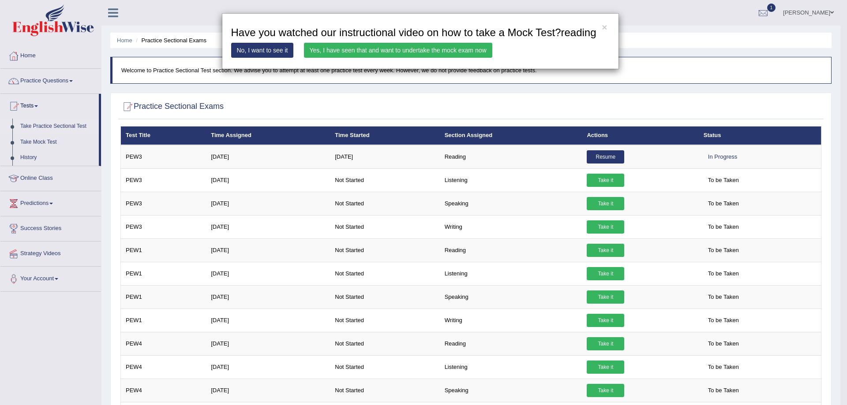
click at [431, 49] on link "Yes, I have seen that and want to undertake the mock exam now" at bounding box center [398, 50] width 188 height 15
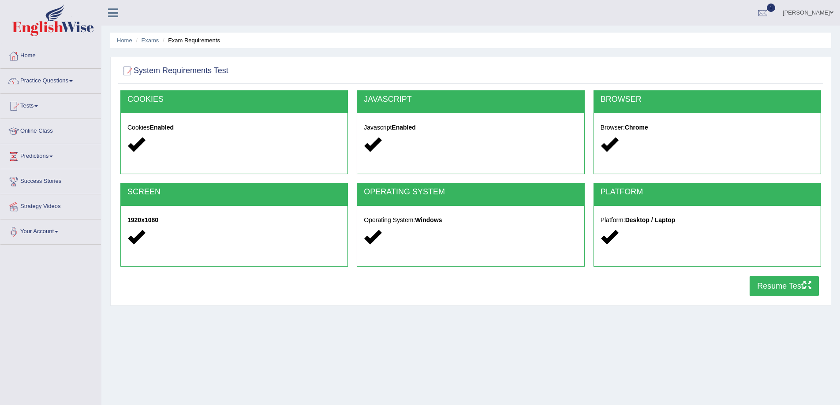
click at [762, 297] on div "COOKIES Cookies Enabled JAVASCRIPT Javascript Enabled BROWSER Browser: Chrome S…" at bounding box center [470, 195] width 705 height 211
click at [765, 289] on button "Resume Test" at bounding box center [784, 286] width 69 height 20
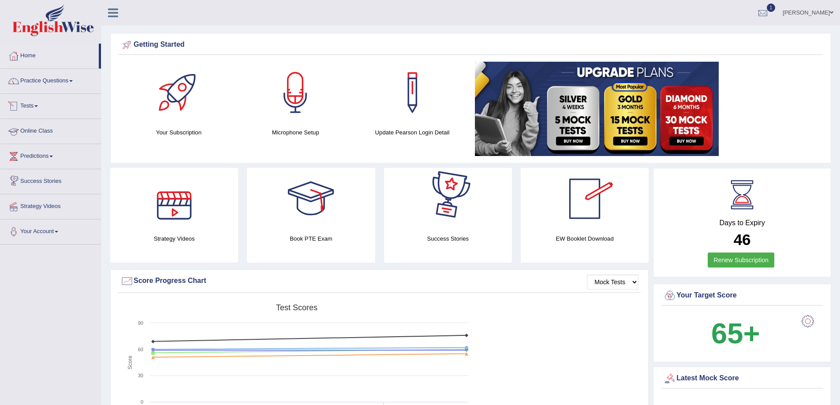
click at [41, 103] on link "Tests" at bounding box center [50, 105] width 101 height 22
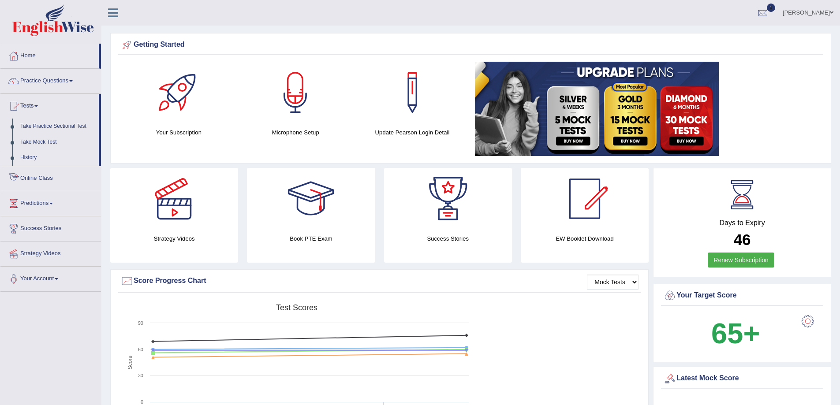
click at [35, 158] on link "History" at bounding box center [57, 158] width 83 height 16
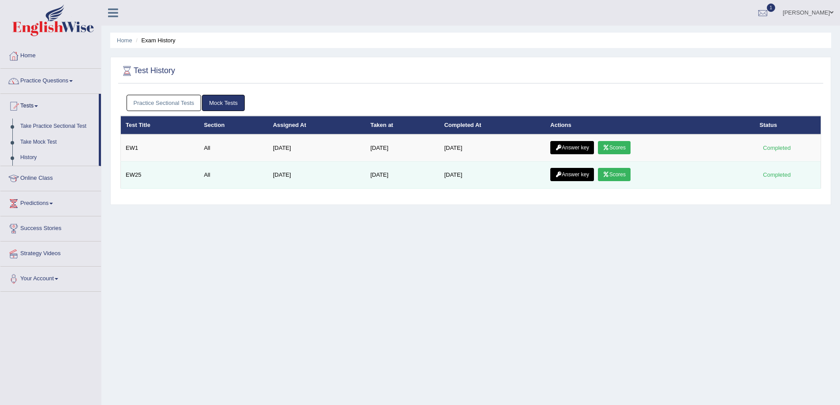
click at [618, 174] on link "Scores" at bounding box center [614, 174] width 33 height 13
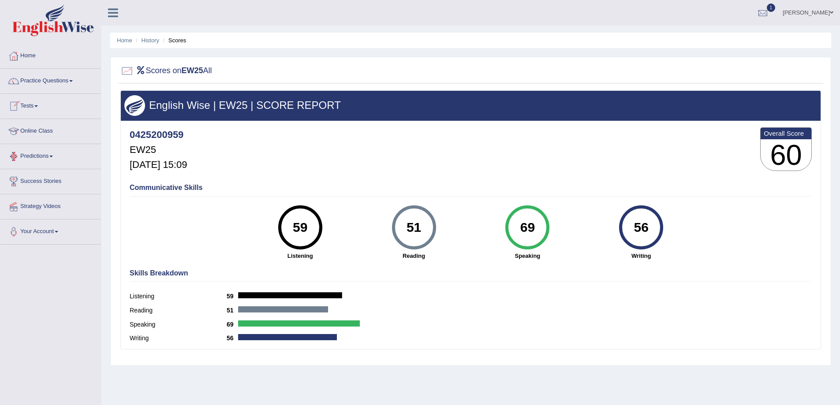
click at [38, 106] on span at bounding box center [36, 106] width 4 height 2
click at [35, 156] on link "History" at bounding box center [57, 158] width 83 height 16
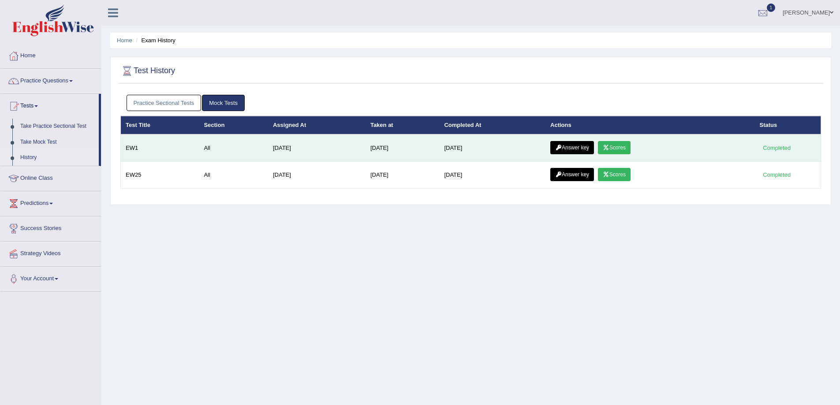
click at [620, 146] on link "Scores" at bounding box center [614, 147] width 33 height 13
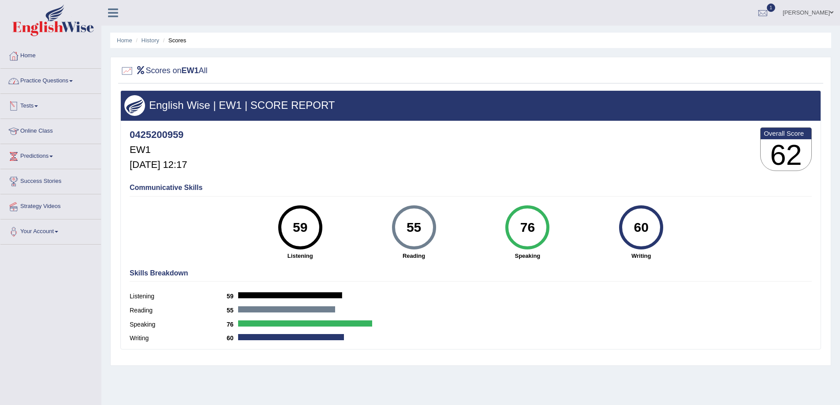
click at [36, 107] on link "Tests" at bounding box center [50, 105] width 101 height 22
click at [40, 159] on link "History" at bounding box center [57, 158] width 83 height 16
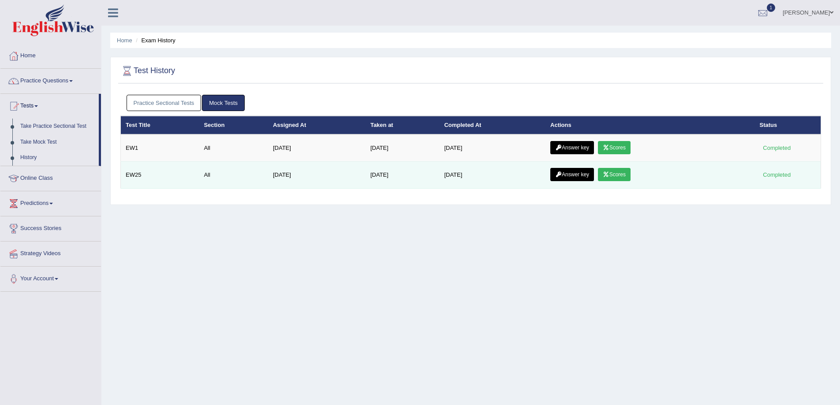
click at [624, 176] on link "Scores" at bounding box center [614, 174] width 33 height 13
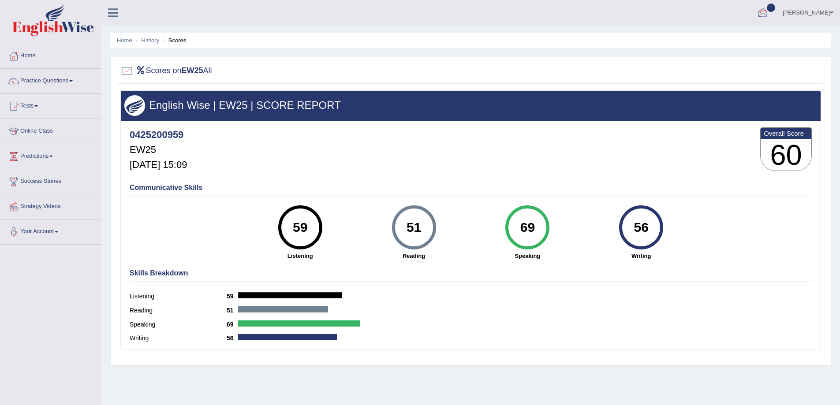
click at [767, 12] on div at bounding box center [763, 13] width 13 height 13
click at [661, 37] on span "EW1" at bounding box center [658, 36] width 13 height 7
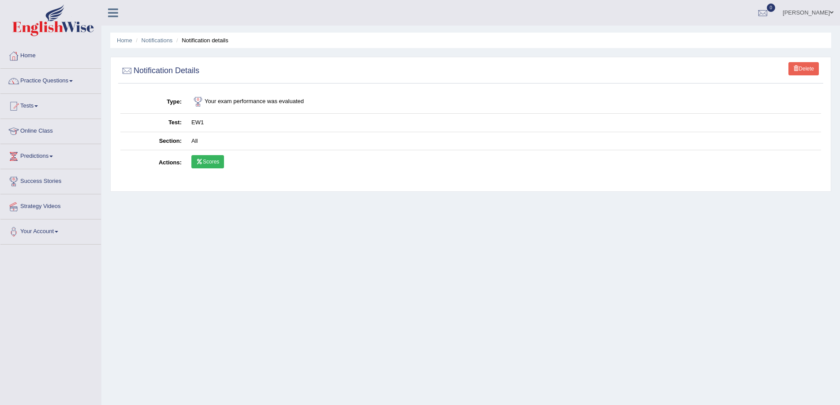
click at [203, 160] on icon at bounding box center [199, 161] width 7 height 5
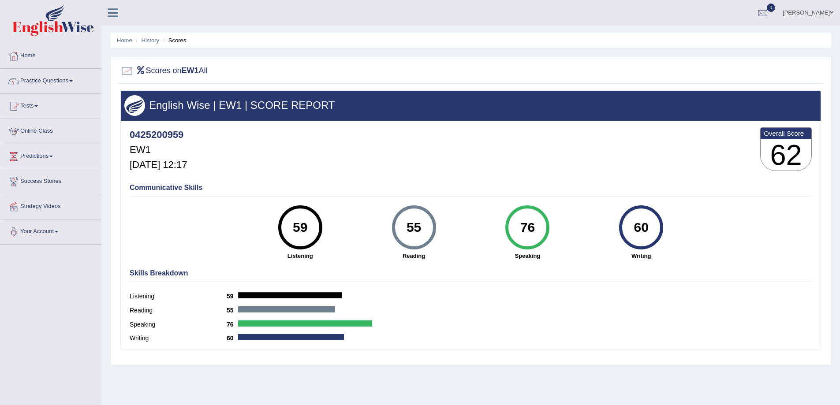
click at [33, 105] on link "Tests" at bounding box center [50, 105] width 101 height 22
click at [37, 154] on link "History" at bounding box center [57, 158] width 83 height 16
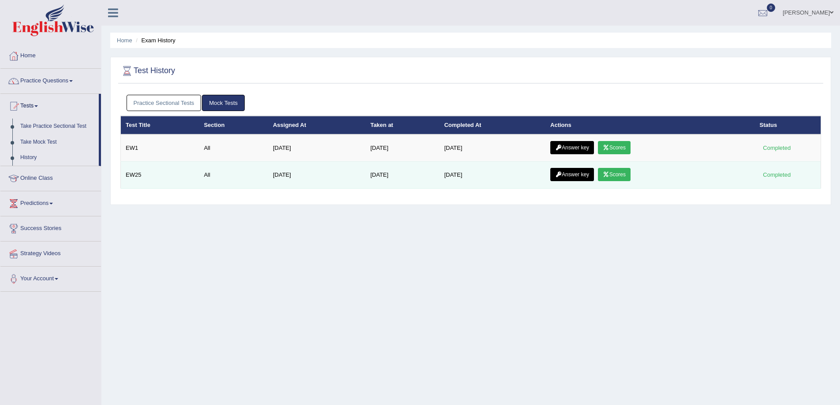
click at [626, 175] on link "Scores" at bounding box center [614, 174] width 33 height 13
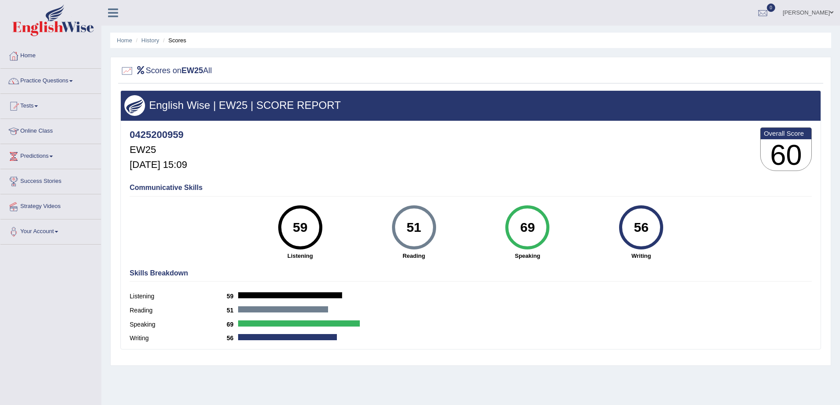
click at [29, 54] on link "Home" at bounding box center [50, 55] width 101 height 22
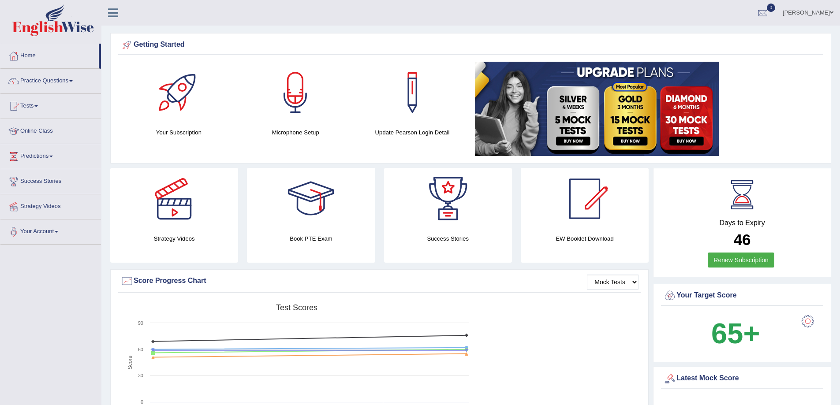
click at [835, 12] on link "Karamjit Goraya" at bounding box center [809, 11] width 64 height 23
click at [782, 117] on link "Log out" at bounding box center [791, 115] width 95 height 20
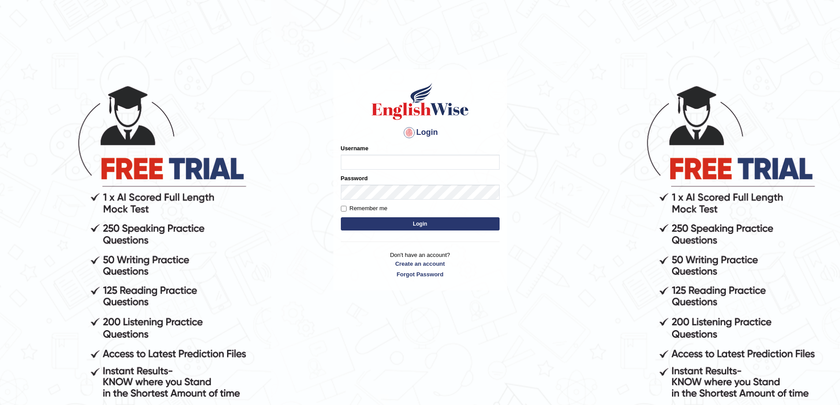
click at [347, 161] on input "Username" at bounding box center [420, 162] width 159 height 15
type input "0425200959"
click at [341, 218] on button "Login" at bounding box center [420, 224] width 159 height 13
click at [382, 158] on input "Username" at bounding box center [420, 162] width 159 height 15
type input "0425200959"
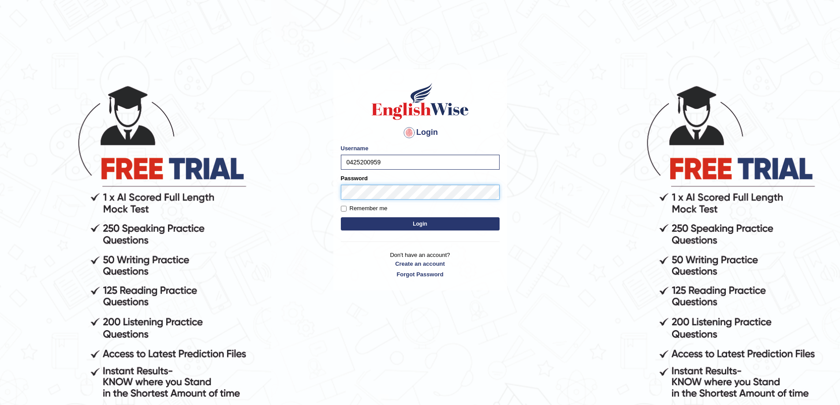
click at [341, 218] on button "Login" at bounding box center [420, 224] width 159 height 13
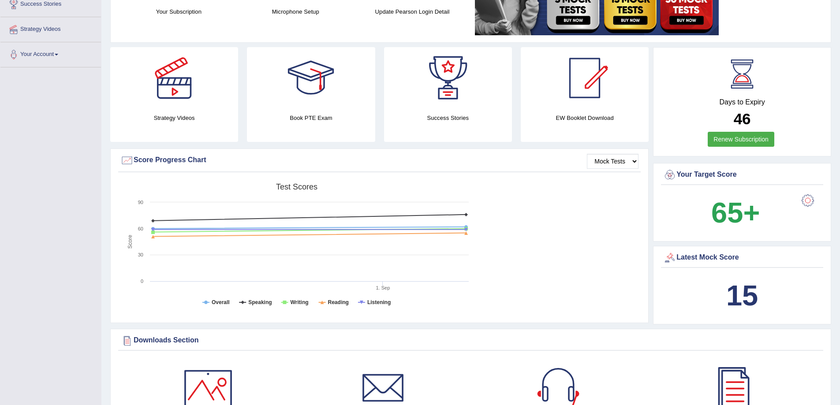
scroll to position [191, 0]
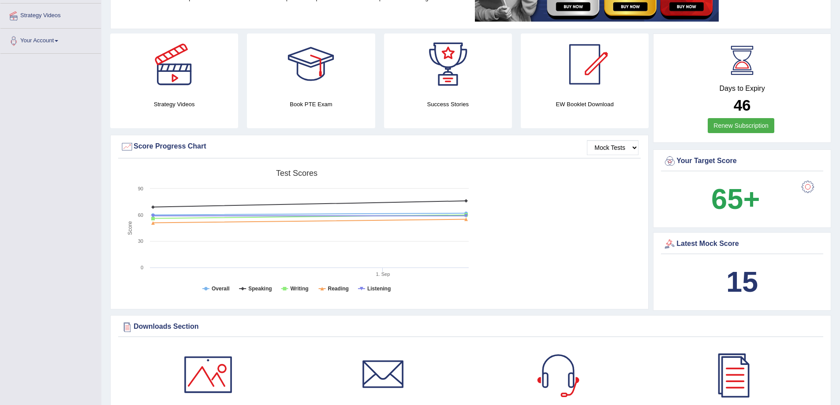
click at [670, 246] on div at bounding box center [670, 244] width 13 height 13
click at [686, 242] on div "Latest Mock Score" at bounding box center [743, 244] width 158 height 13
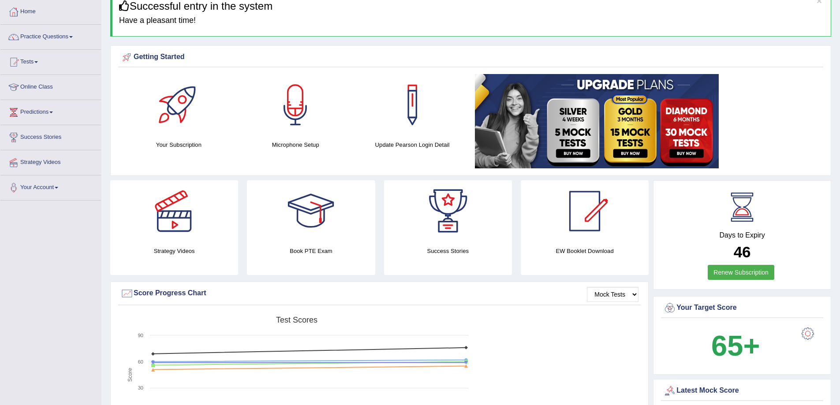
scroll to position [0, 0]
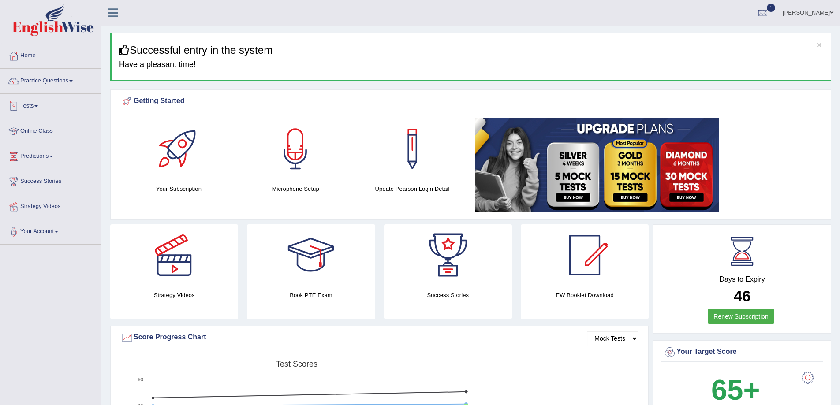
click at [36, 107] on link "Tests" at bounding box center [50, 105] width 101 height 22
click at [78, 124] on link "Take Practice Sectional Test" at bounding box center [57, 127] width 83 height 16
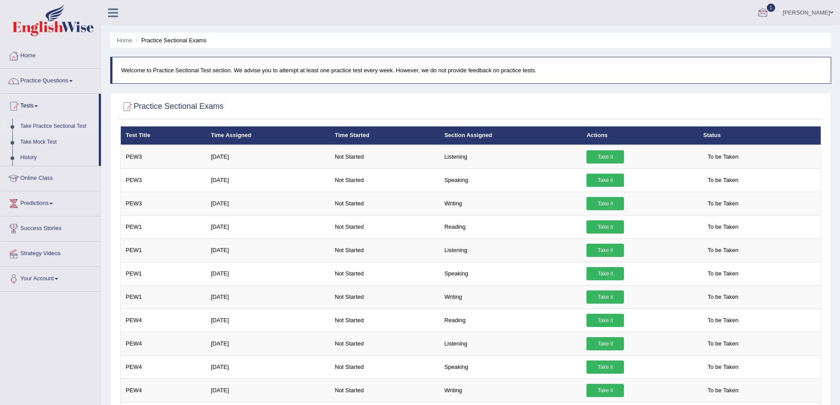
click at [762, 9] on div at bounding box center [763, 13] width 13 height 13
click at [717, 63] on strong "See All Alerts" at bounding box center [707, 62] width 39 height 7
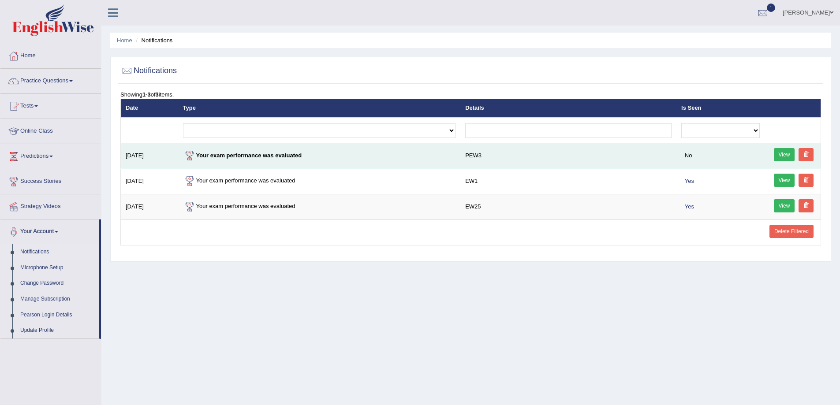
click at [781, 155] on link "View" at bounding box center [784, 154] width 21 height 13
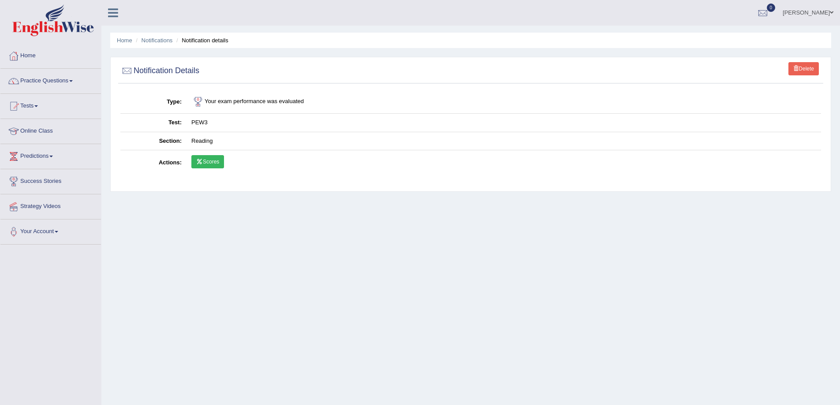
click at [206, 161] on link "Scores" at bounding box center [207, 161] width 33 height 13
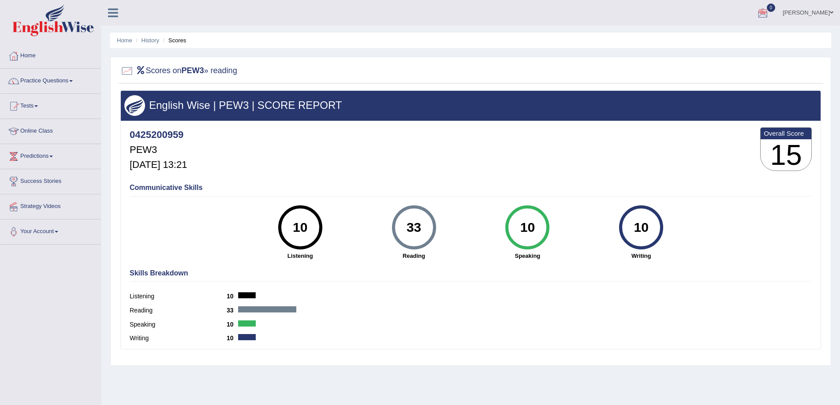
click at [768, 11] on div at bounding box center [763, 13] width 13 height 13
click at [714, 38] on strong "See All Alerts" at bounding box center [707, 37] width 39 height 7
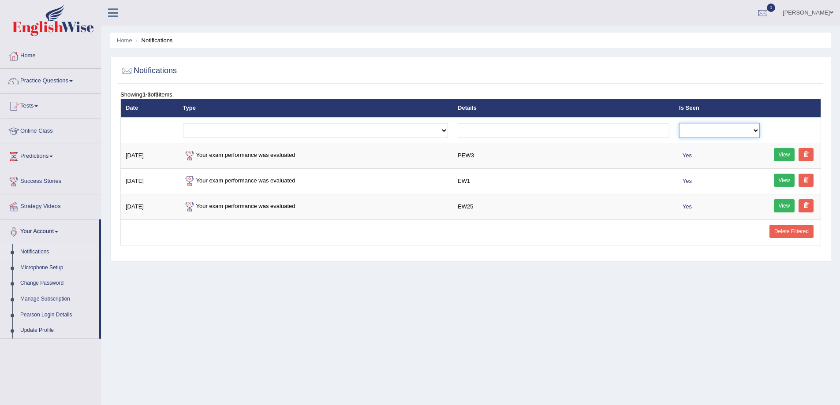
click at [757, 131] on select "No Yes" at bounding box center [719, 130] width 81 height 15
click at [786, 107] on th at bounding box center [793, 108] width 56 height 19
click at [32, 107] on link "Tests" at bounding box center [50, 105] width 101 height 22
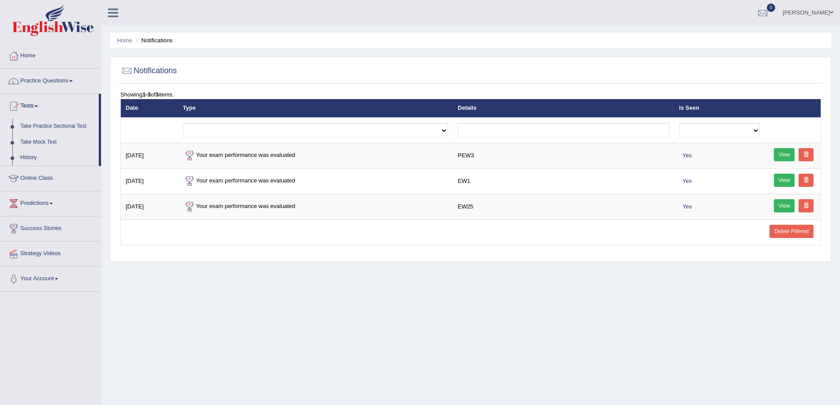
click at [56, 126] on link "Take Practice Sectional Test" at bounding box center [57, 127] width 83 height 16
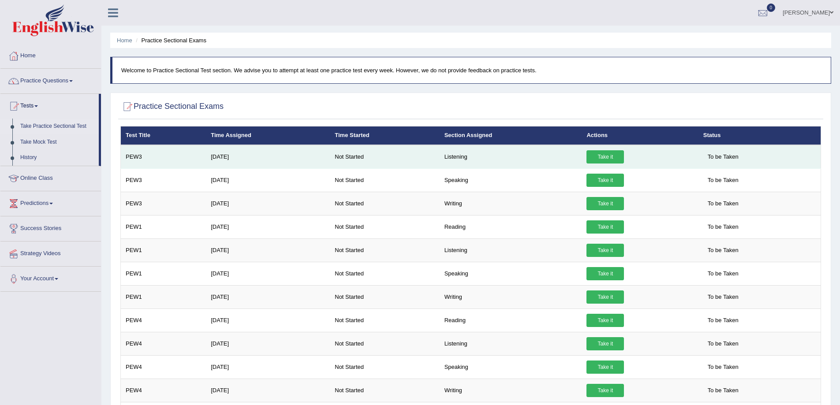
click at [604, 158] on link "Take it" at bounding box center [606, 156] width 38 height 13
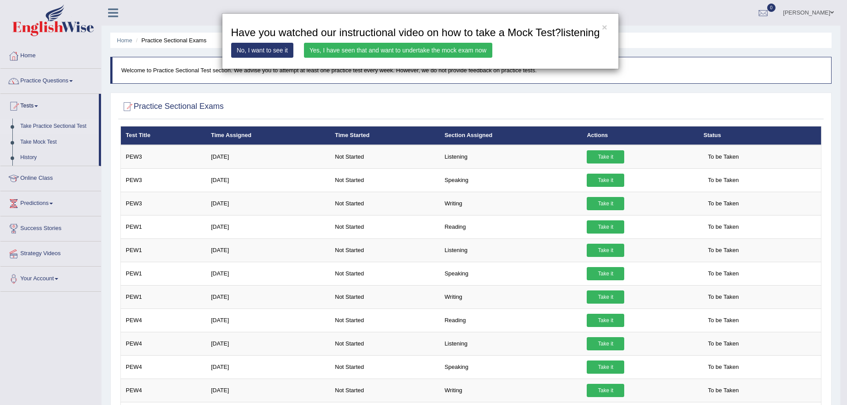
click at [395, 50] on link "Yes, I have seen that and want to undertake the mock exam now" at bounding box center [398, 50] width 188 height 15
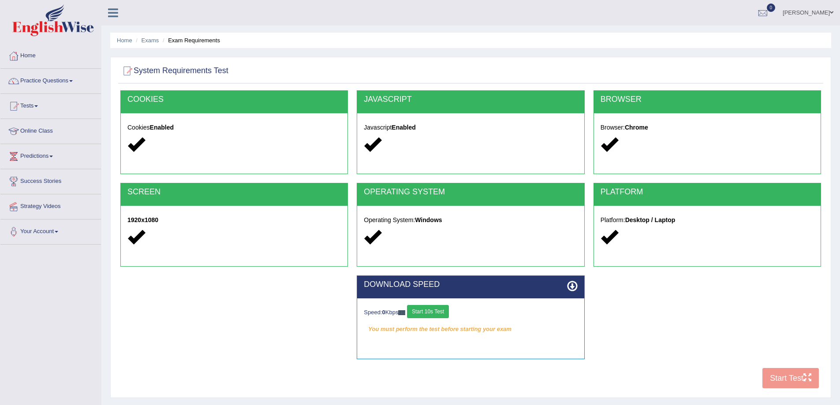
click at [428, 310] on button "Start 10s Test" at bounding box center [428, 311] width 42 height 13
click at [795, 376] on button "Start Test" at bounding box center [791, 378] width 56 height 20
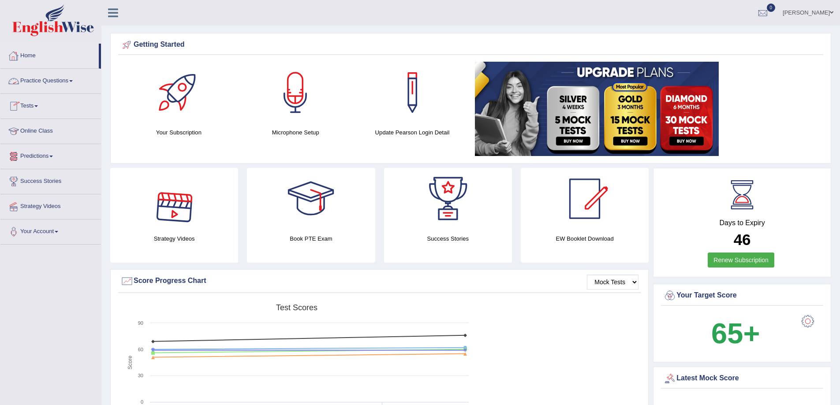
click at [75, 79] on link "Practice Questions" at bounding box center [50, 80] width 101 height 22
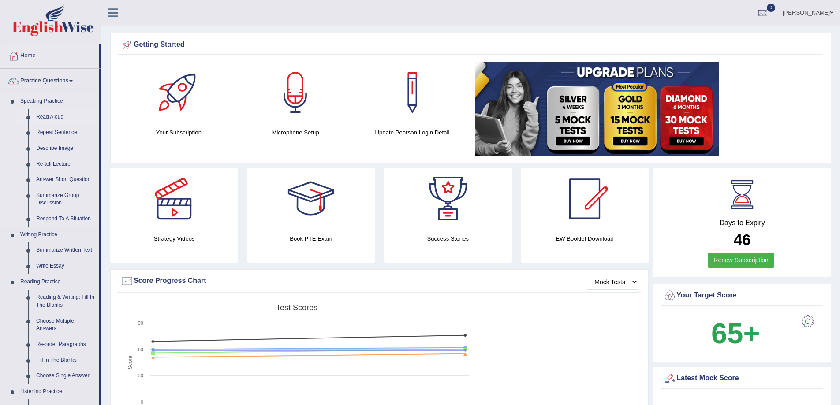
click at [50, 119] on link "Read Aloud" at bounding box center [65, 117] width 67 height 16
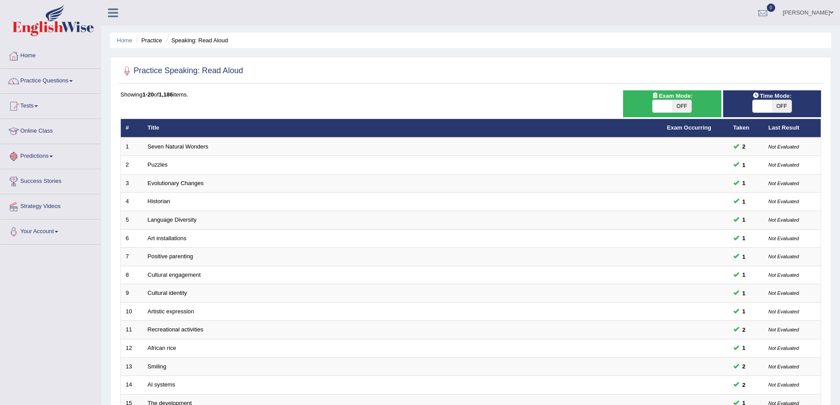
click at [56, 154] on link "Predictions" at bounding box center [50, 155] width 101 height 22
click at [61, 173] on link "Latest Predictions" at bounding box center [57, 177] width 83 height 16
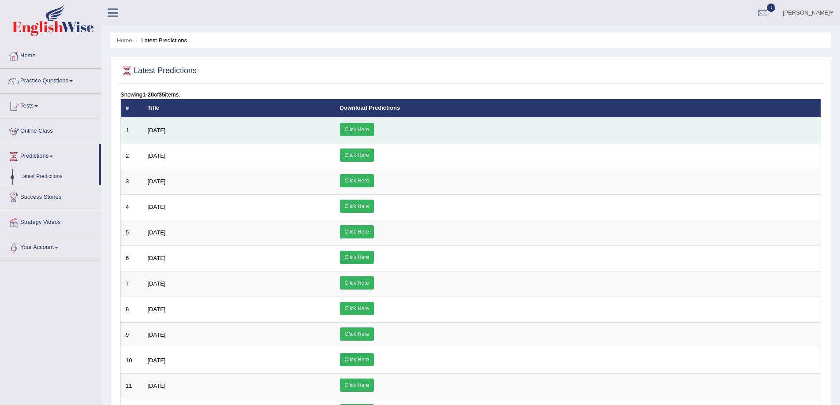
click at [374, 126] on link "Click Here" at bounding box center [357, 129] width 34 height 13
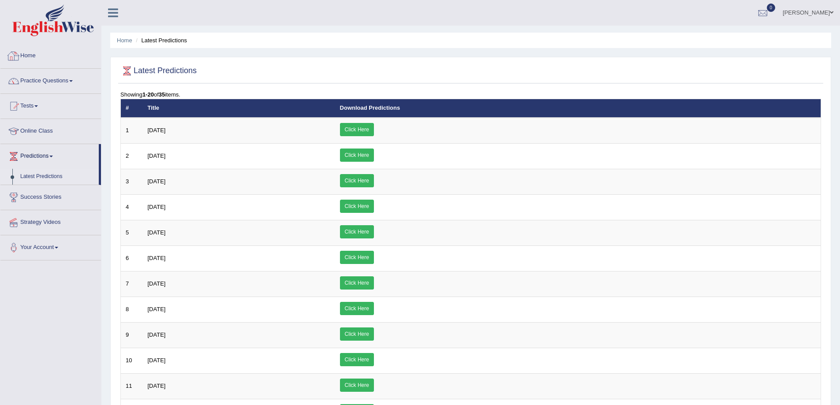
click at [33, 55] on link "Home" at bounding box center [50, 55] width 101 height 22
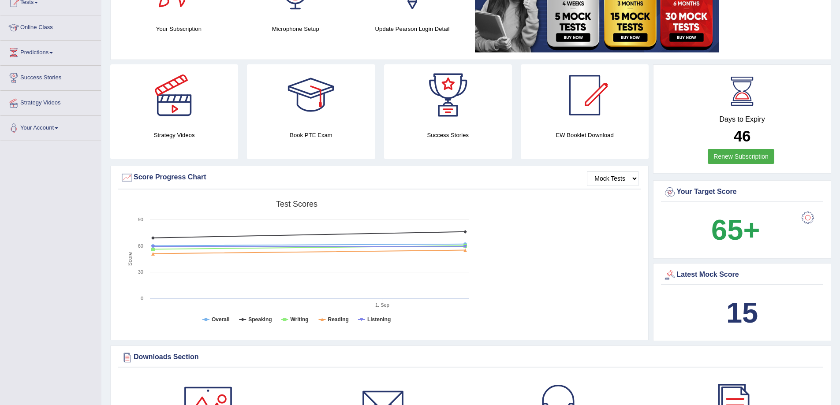
scroll to position [103, 0]
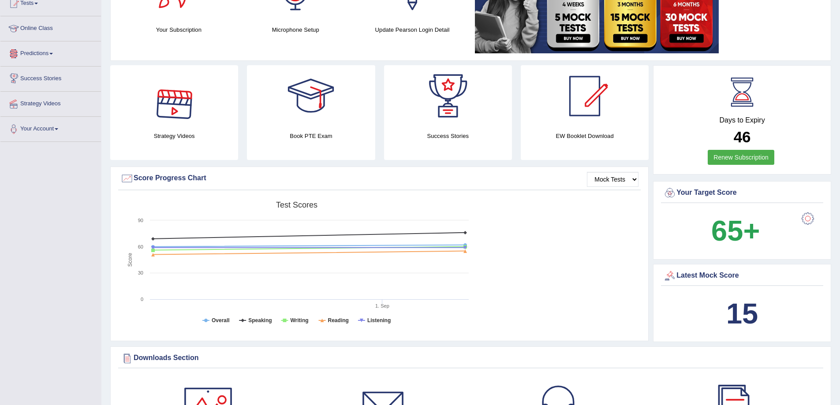
click at [57, 56] on link "Predictions" at bounding box center [50, 52] width 101 height 22
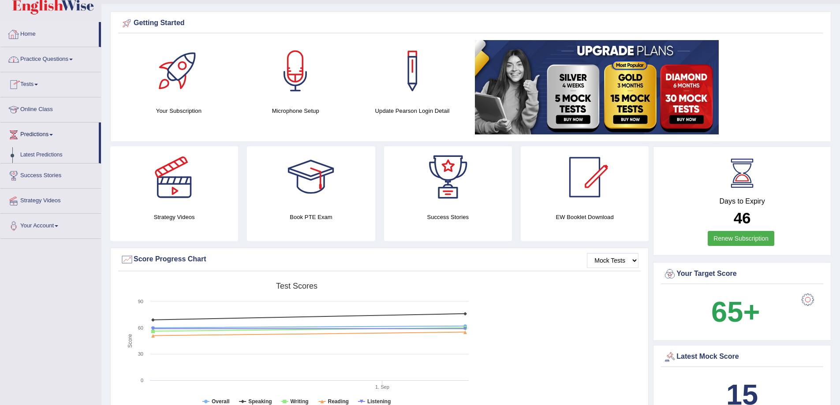
scroll to position [15, 0]
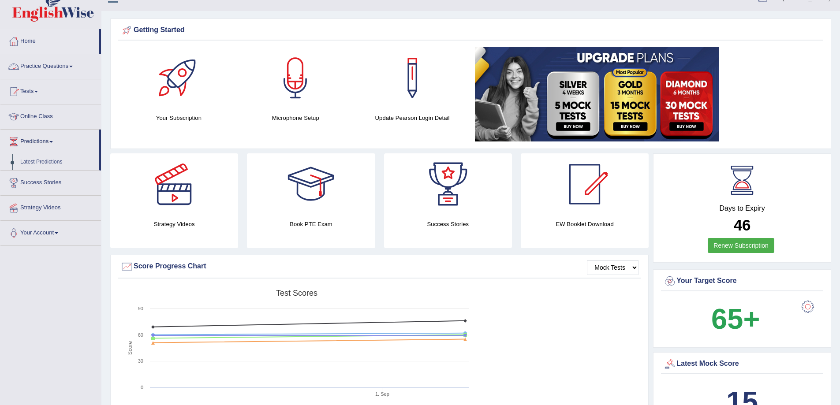
click at [62, 65] on link "Practice Questions" at bounding box center [50, 65] width 101 height 22
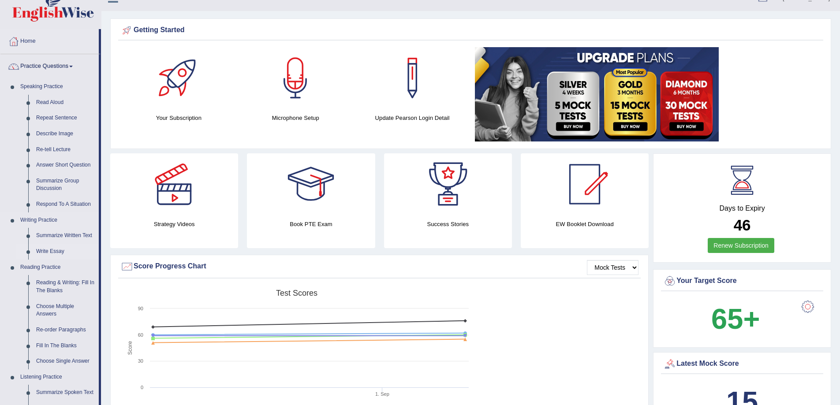
click at [56, 248] on link "Write Essay" at bounding box center [65, 252] width 67 height 16
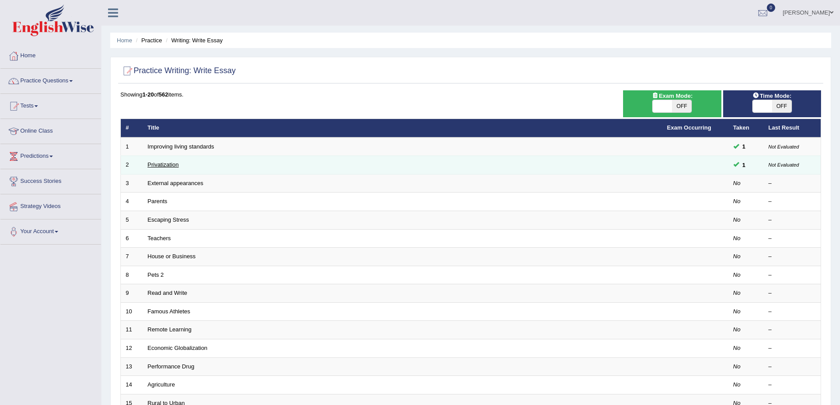
click at [171, 165] on link "Privatization" at bounding box center [163, 164] width 31 height 7
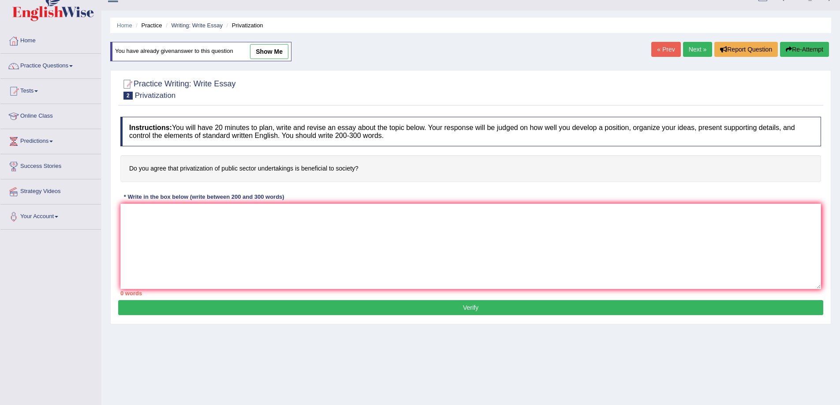
scroll to position [14, 0]
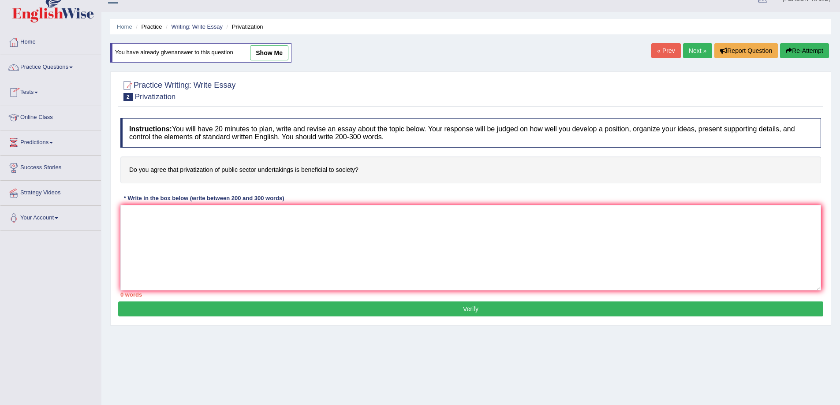
click at [129, 98] on span "2" at bounding box center [128, 97] width 9 height 8
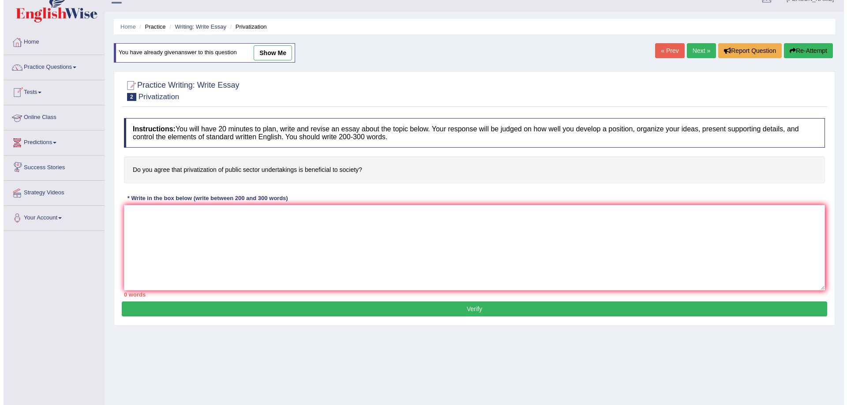
scroll to position [0, 0]
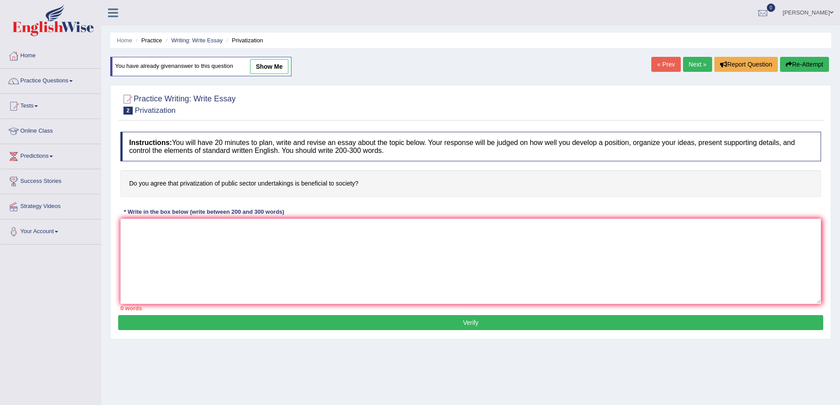
click at [829, 14] on link "Karamjit Goraya" at bounding box center [809, 11] width 64 height 23
click at [770, 116] on link "Log out" at bounding box center [791, 115] width 95 height 20
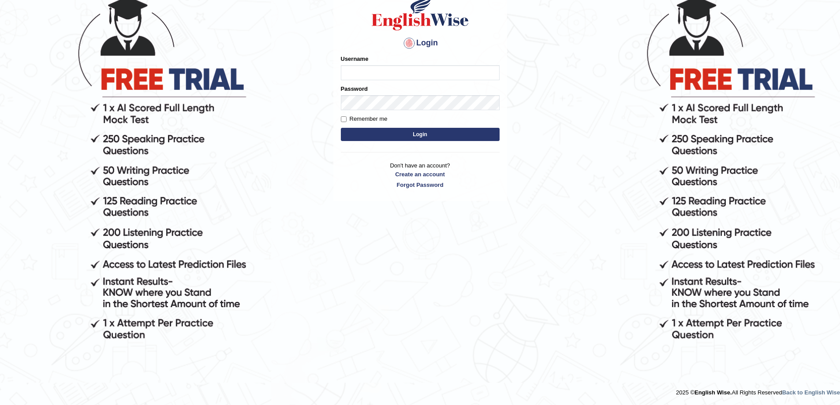
scroll to position [90, 0]
